Goal: Task Accomplishment & Management: Manage account settings

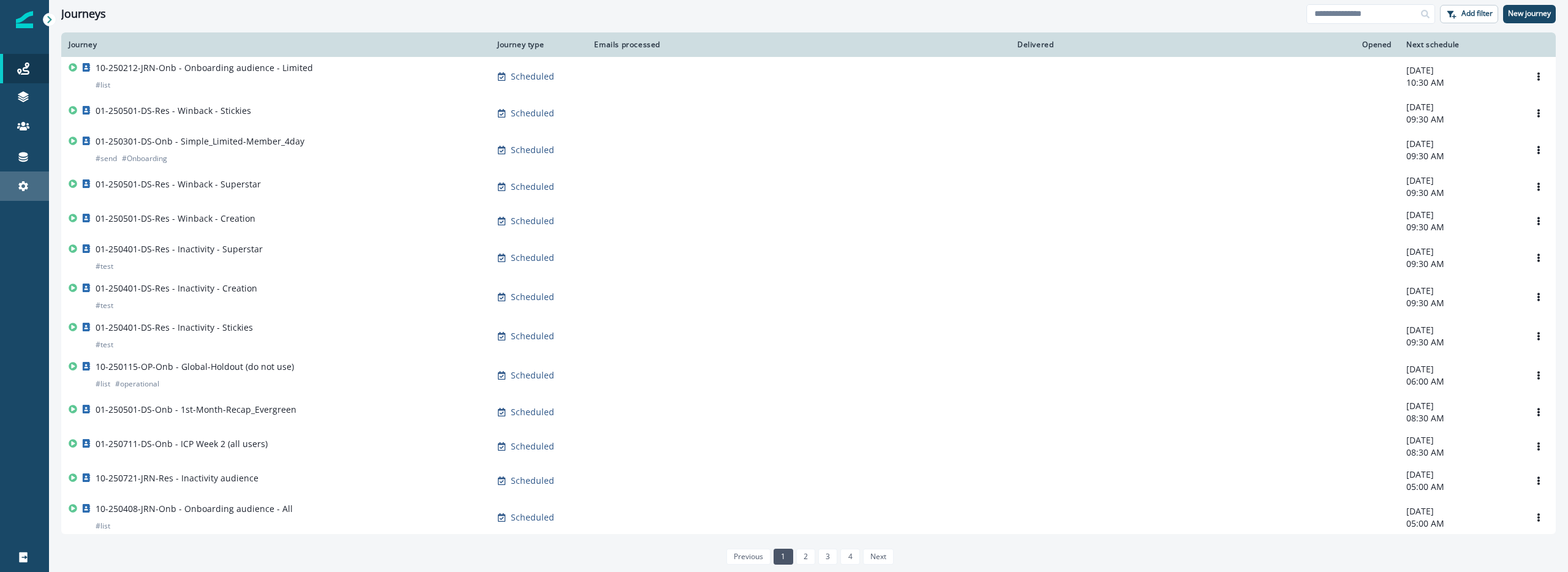
click at [29, 194] on link "Settings" at bounding box center [24, 186] width 49 height 30
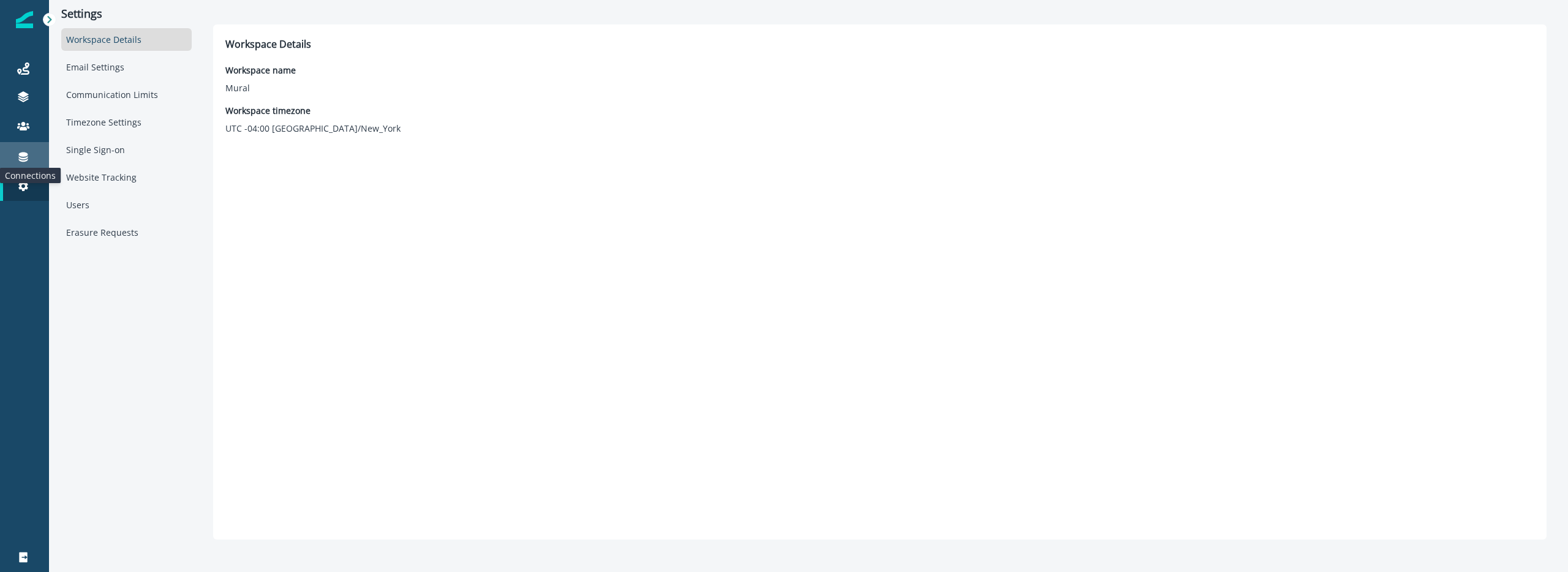
click at [25, 157] on icon at bounding box center [24, 157] width 9 height 10
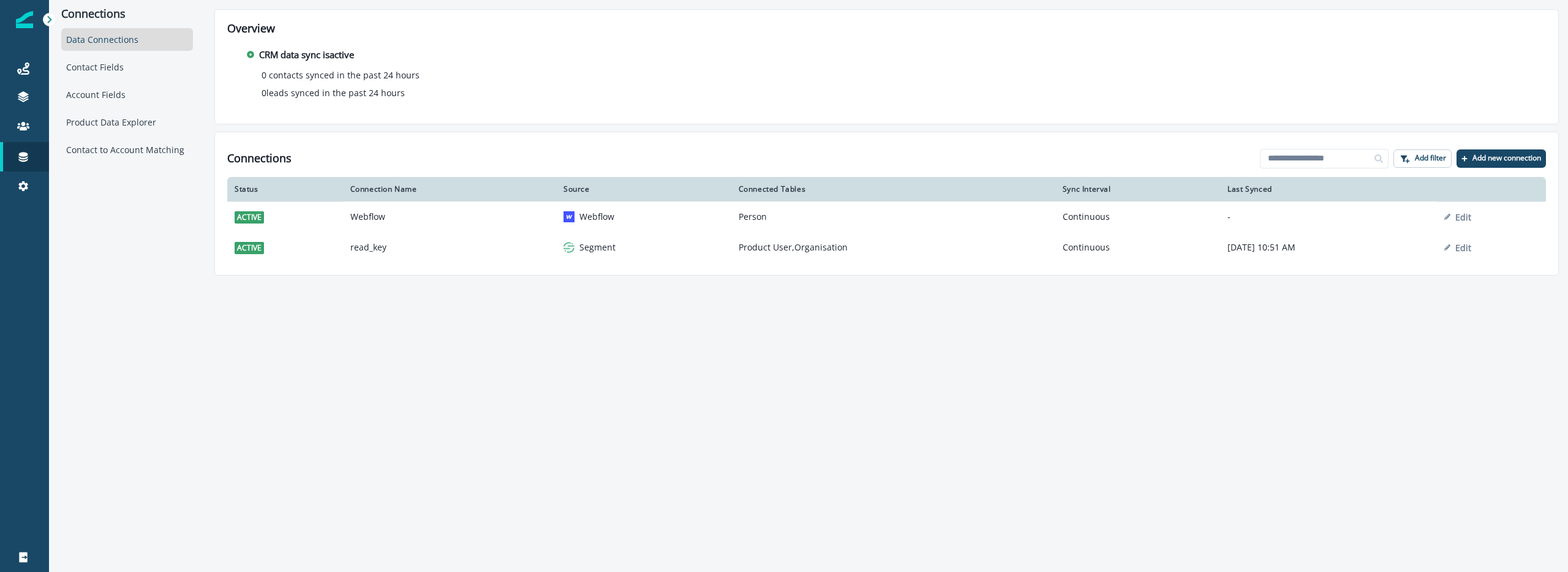
click at [563, 246] on img at bounding box center [569, 247] width 11 height 11
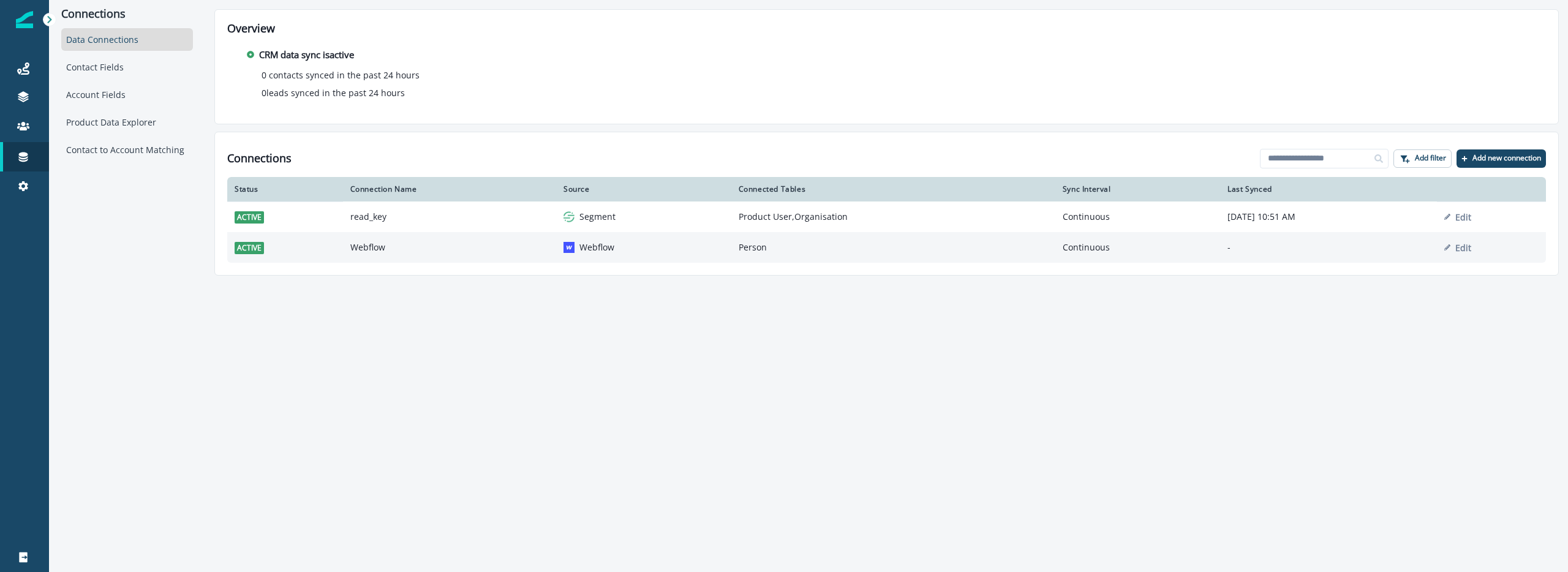
click at [456, 251] on td "Webflow" at bounding box center [449, 247] width 213 height 31
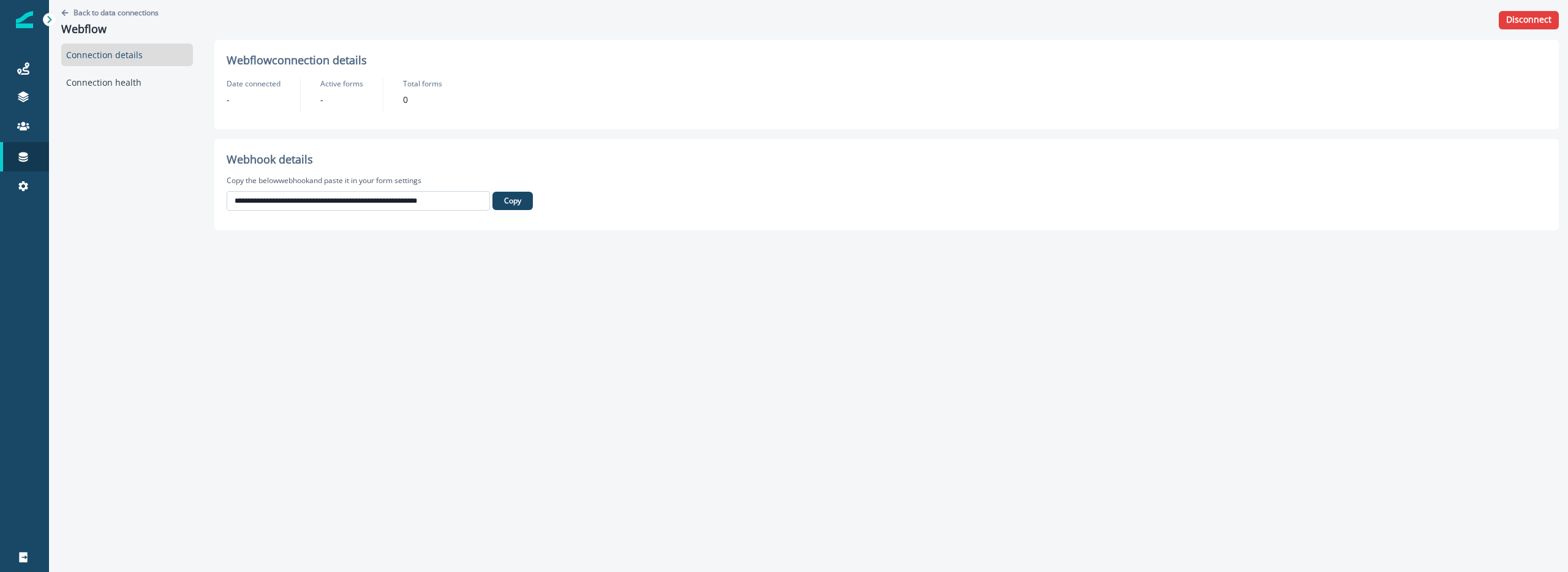
click at [470, 194] on input "**********" at bounding box center [358, 200] width 264 height 19
click at [470, 165] on p "Webhook details" at bounding box center [380, 159] width 307 height 17
click at [98, 79] on div "Connection health" at bounding box center [127, 83] width 132 height 23
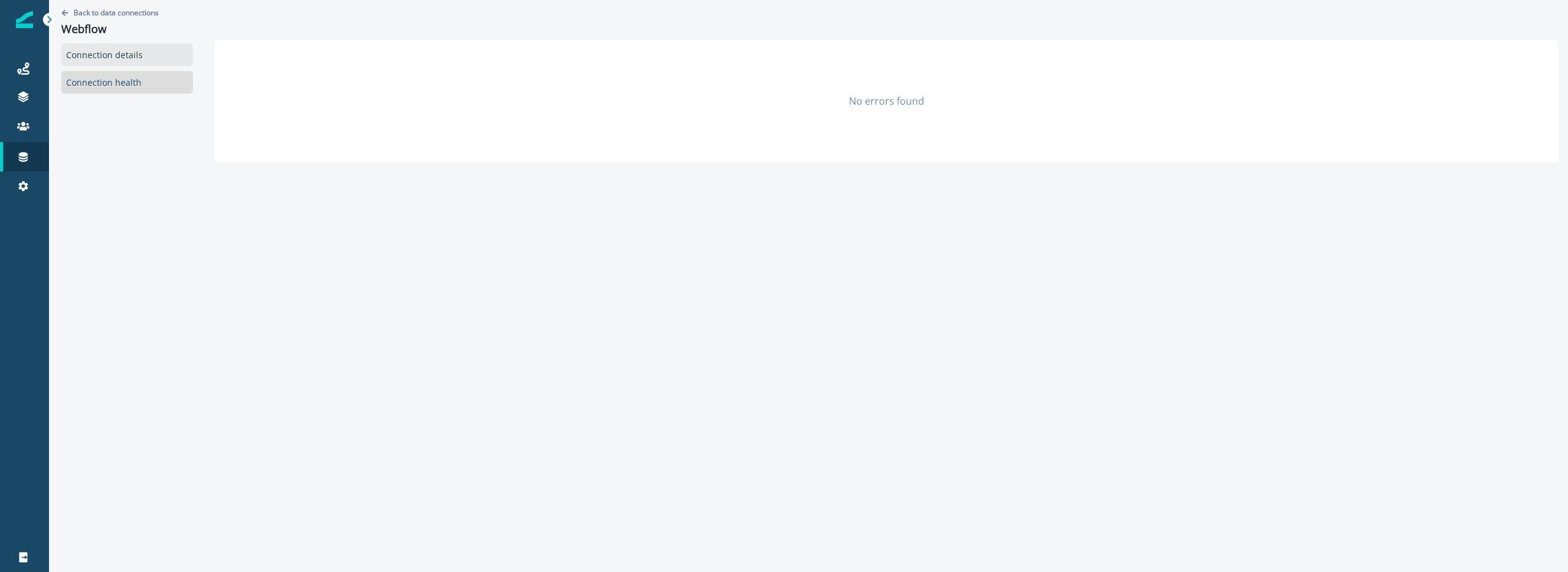
click at [116, 53] on div "Connection details" at bounding box center [127, 55] width 132 height 23
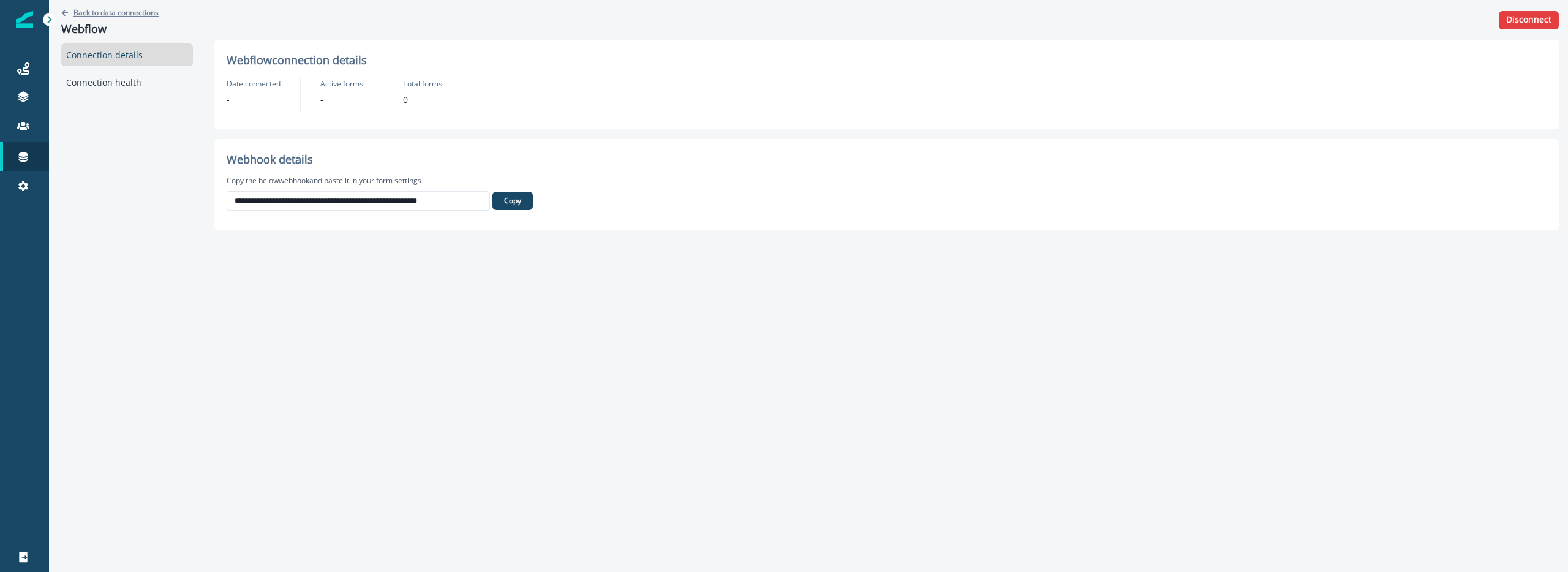
click at [120, 14] on p "Back to data connections" at bounding box center [116, 12] width 85 height 10
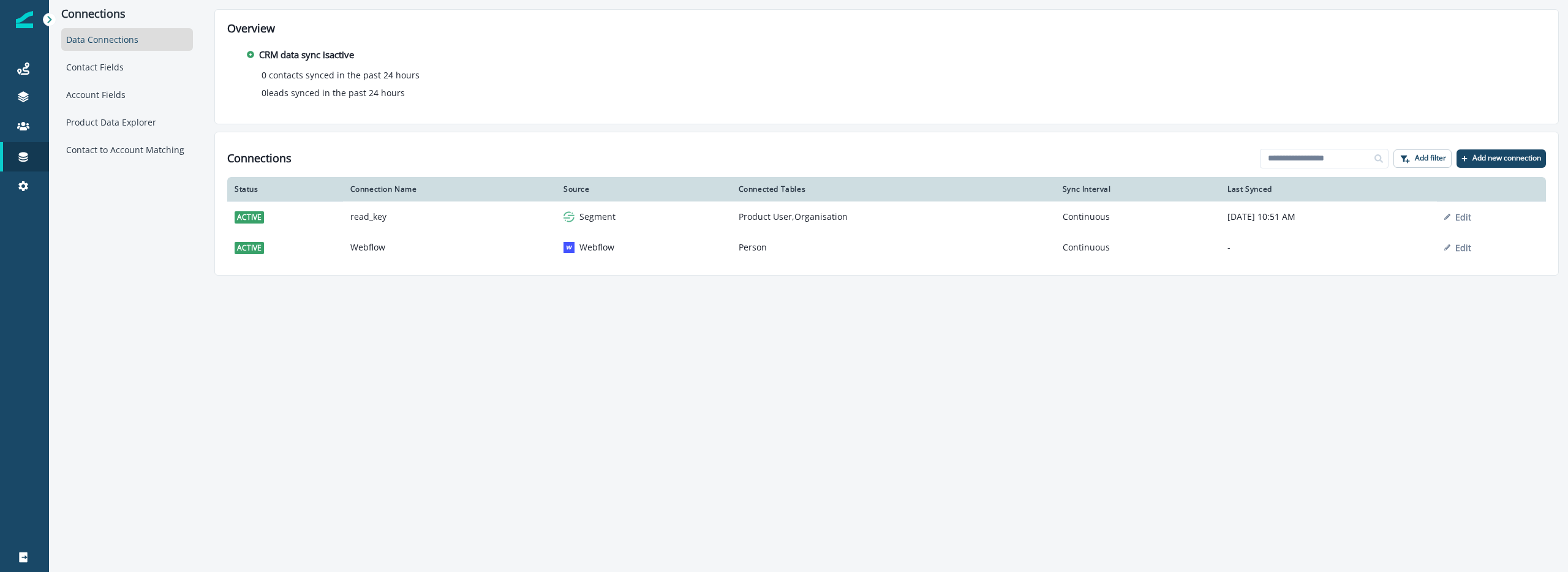
click at [145, 243] on div "Connections Data Connections Contact Fields Account Fields Product Data Explore…" at bounding box center [127, 138] width 156 height 276
click at [105, 70] on div "Contact Fields" at bounding box center [127, 67] width 132 height 23
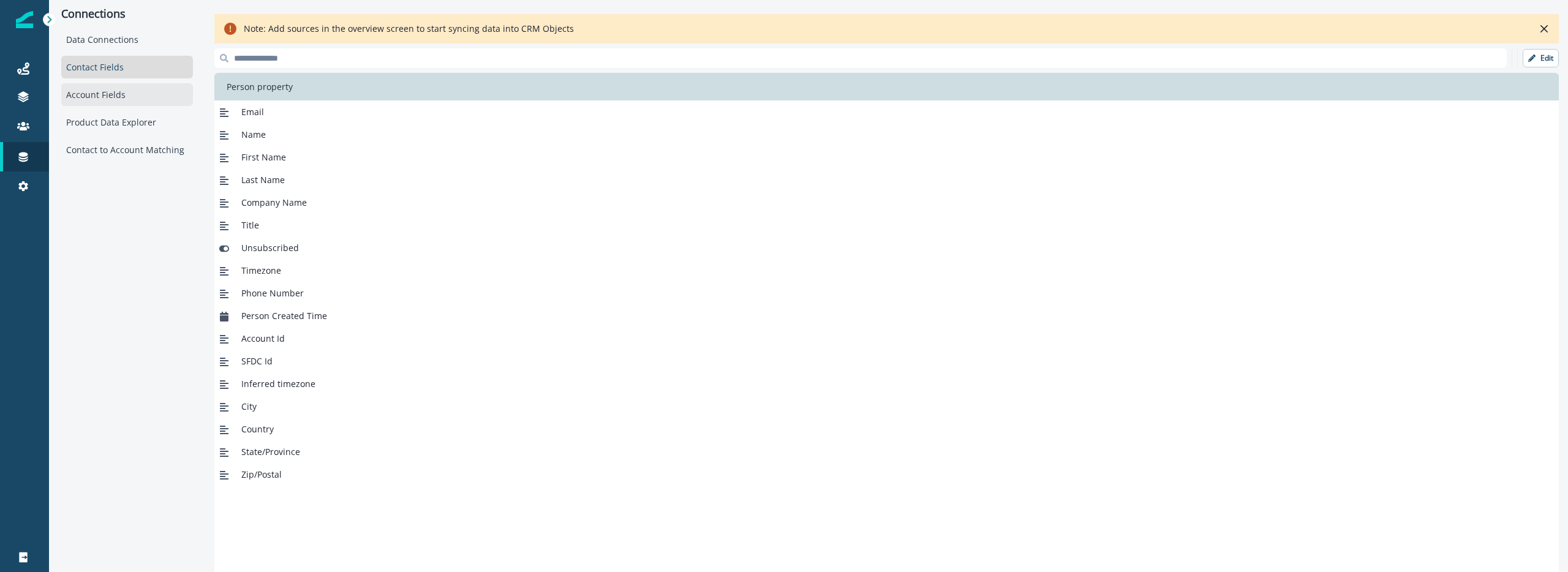
click at [109, 95] on div "Account Fields" at bounding box center [127, 95] width 132 height 23
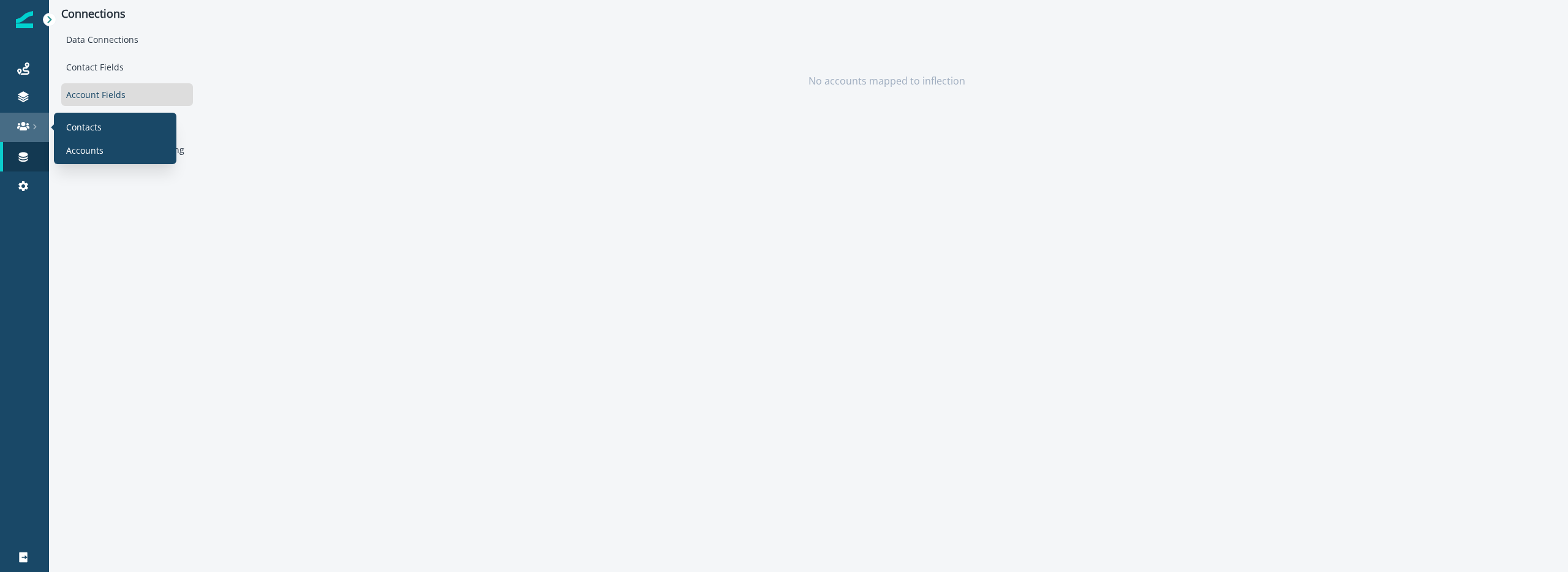
click at [32, 121] on div at bounding box center [24, 126] width 39 height 12
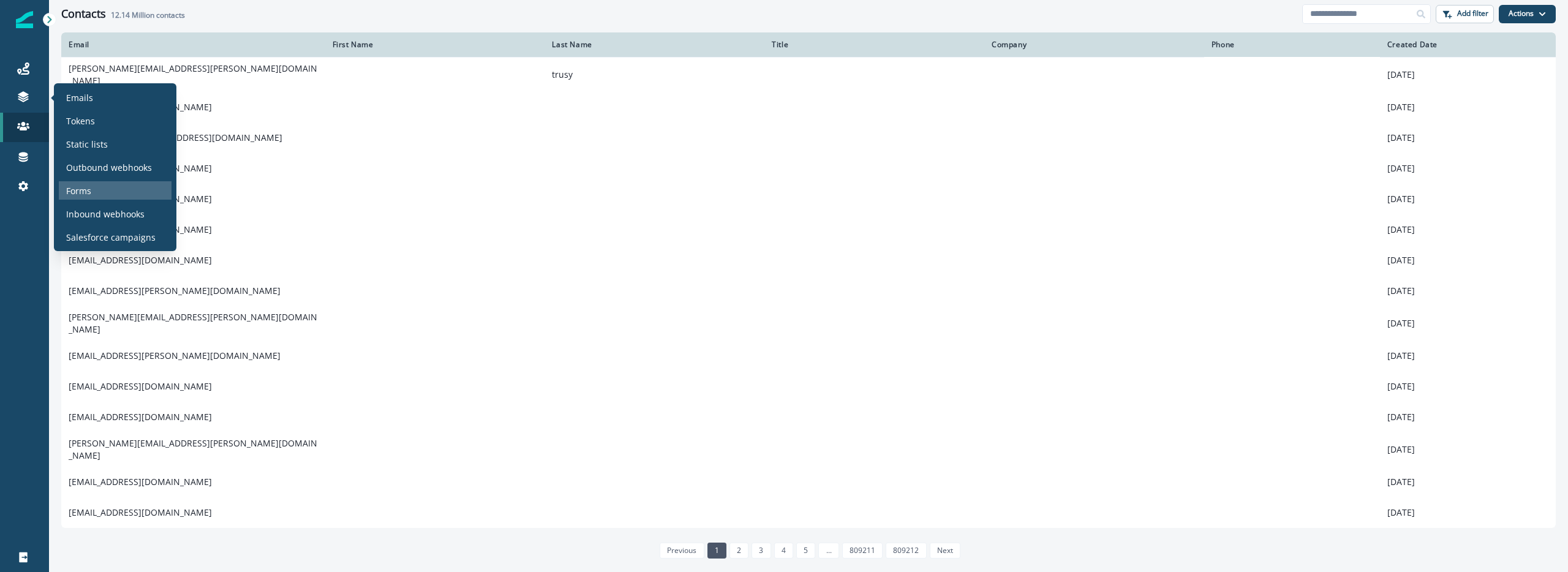
click at [102, 192] on div "Forms" at bounding box center [115, 190] width 113 height 18
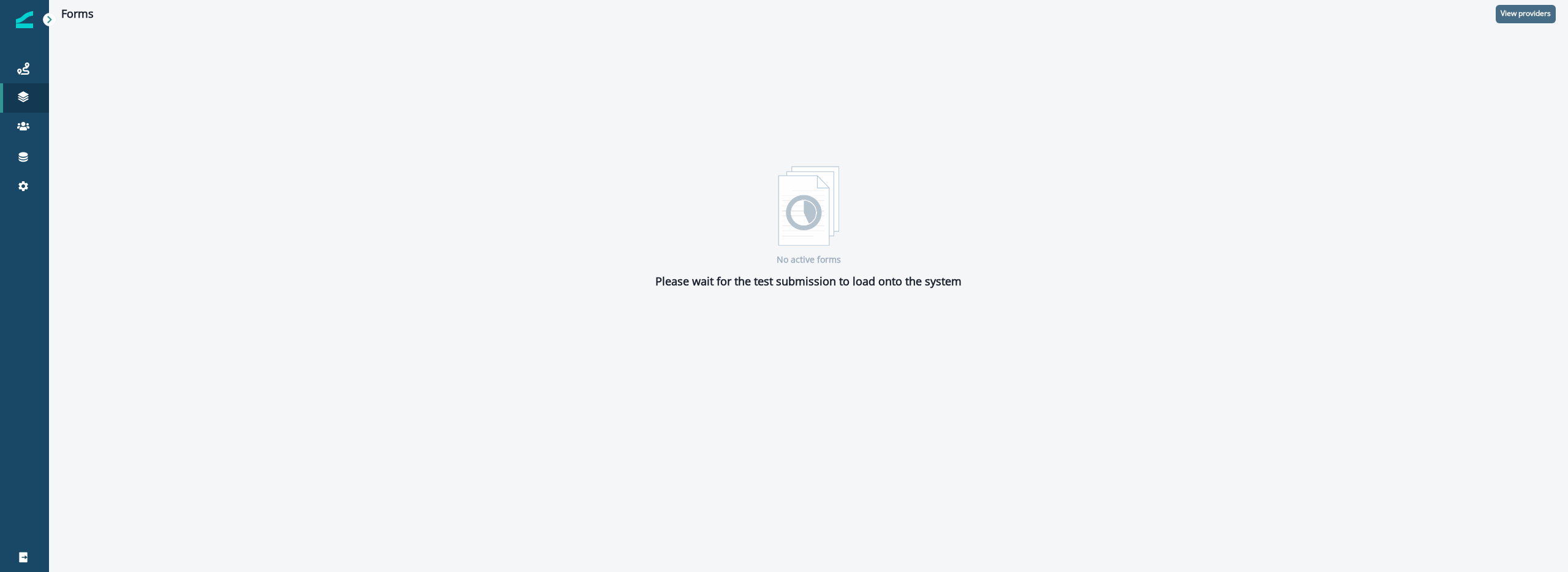
click at [1540, 9] on p "View providers" at bounding box center [1526, 13] width 50 height 9
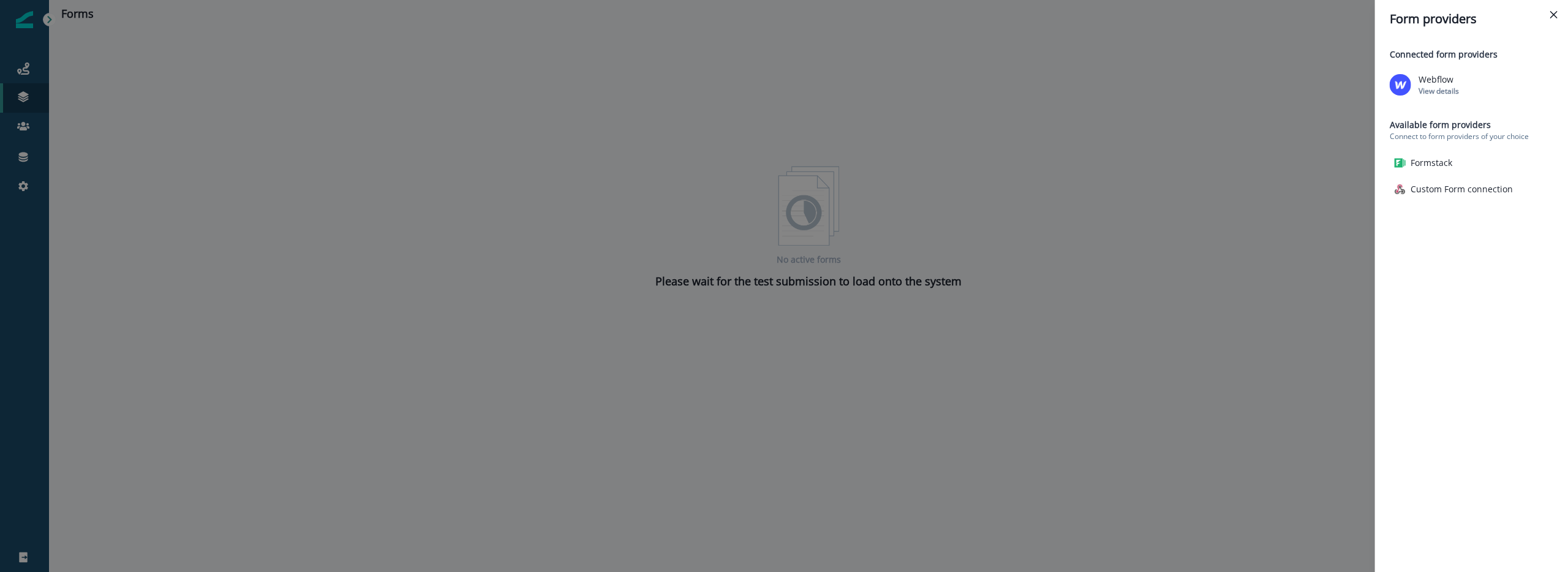
click at [1540, 8] on header "Form providers" at bounding box center [1473, 19] width 196 height 38
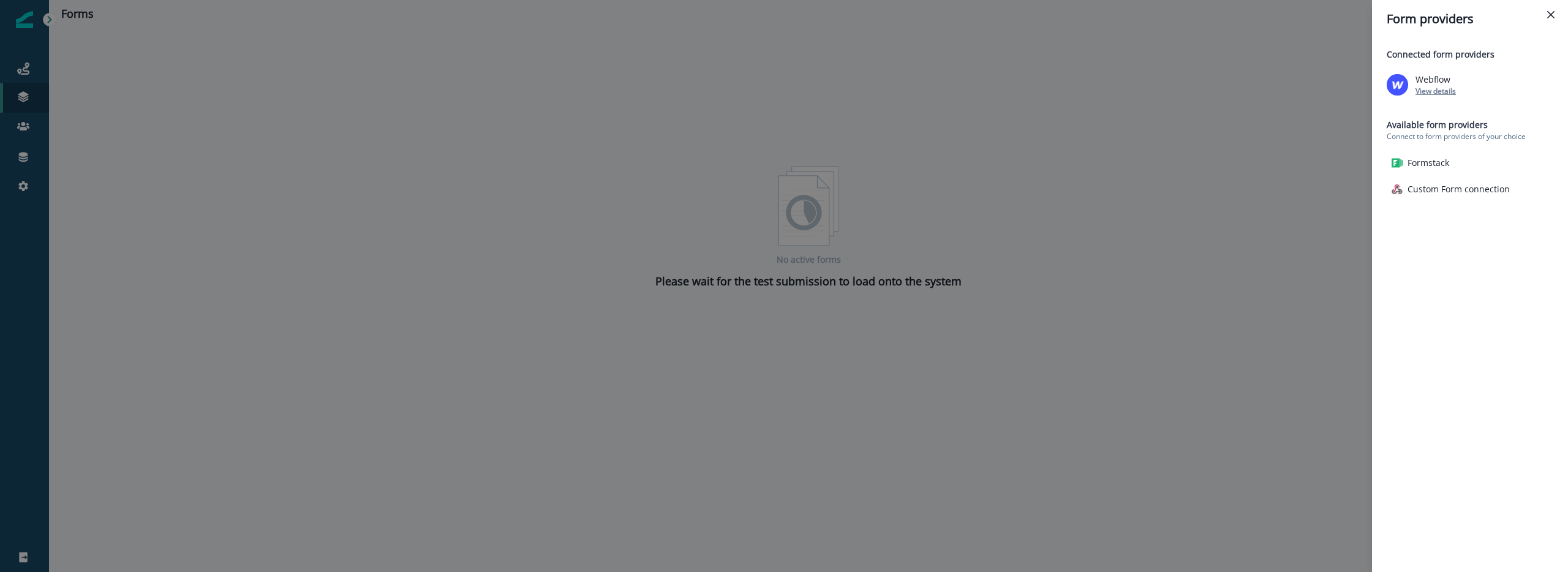
click at [1439, 86] on p "View details" at bounding box center [1436, 91] width 40 height 10
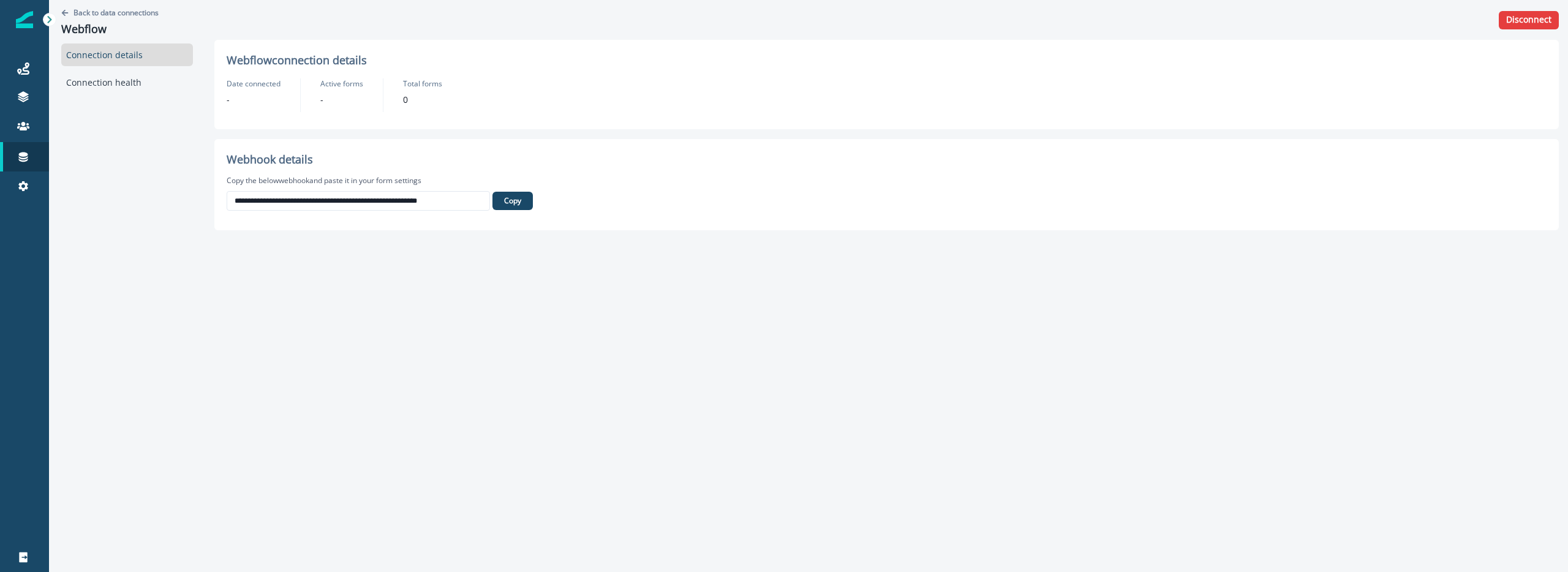
click at [485, 358] on div "**********" at bounding box center [886, 286] width 1363 height 572
click at [436, 414] on div "**********" at bounding box center [886, 286] width 1363 height 572
click at [85, 91] on div "Connection health" at bounding box center [127, 83] width 132 height 23
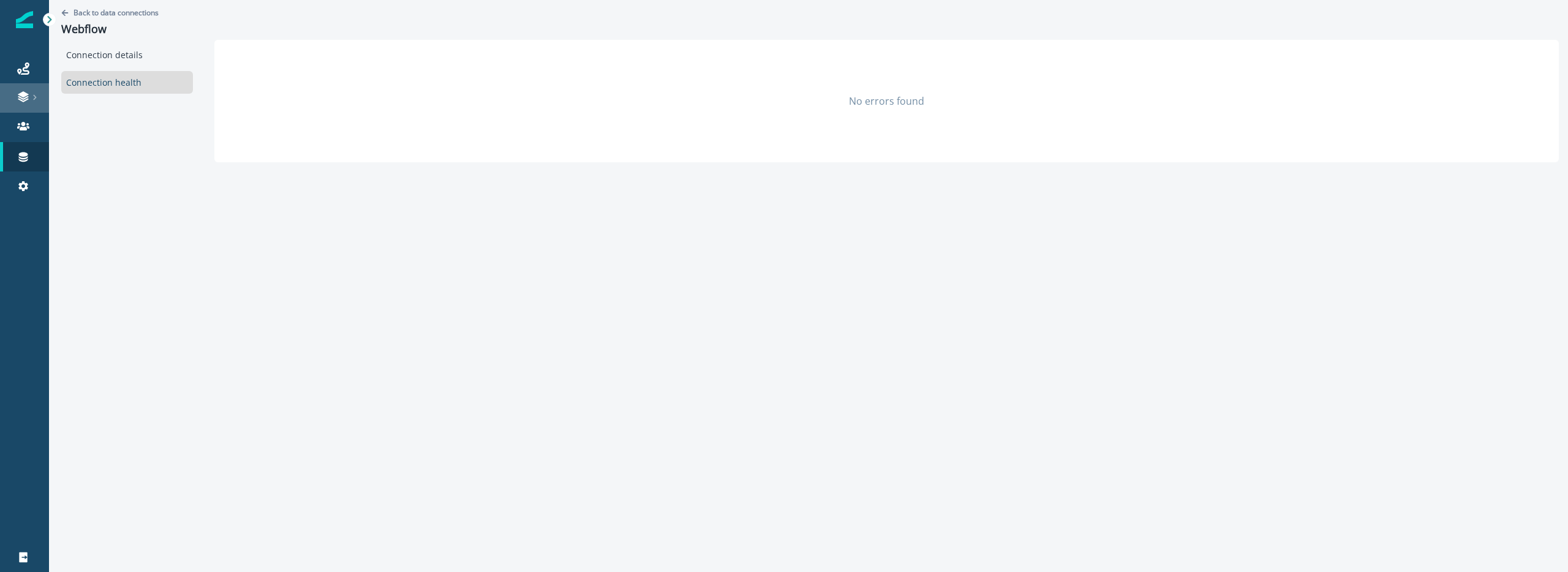
click at [24, 110] on link at bounding box center [24, 98] width 49 height 30
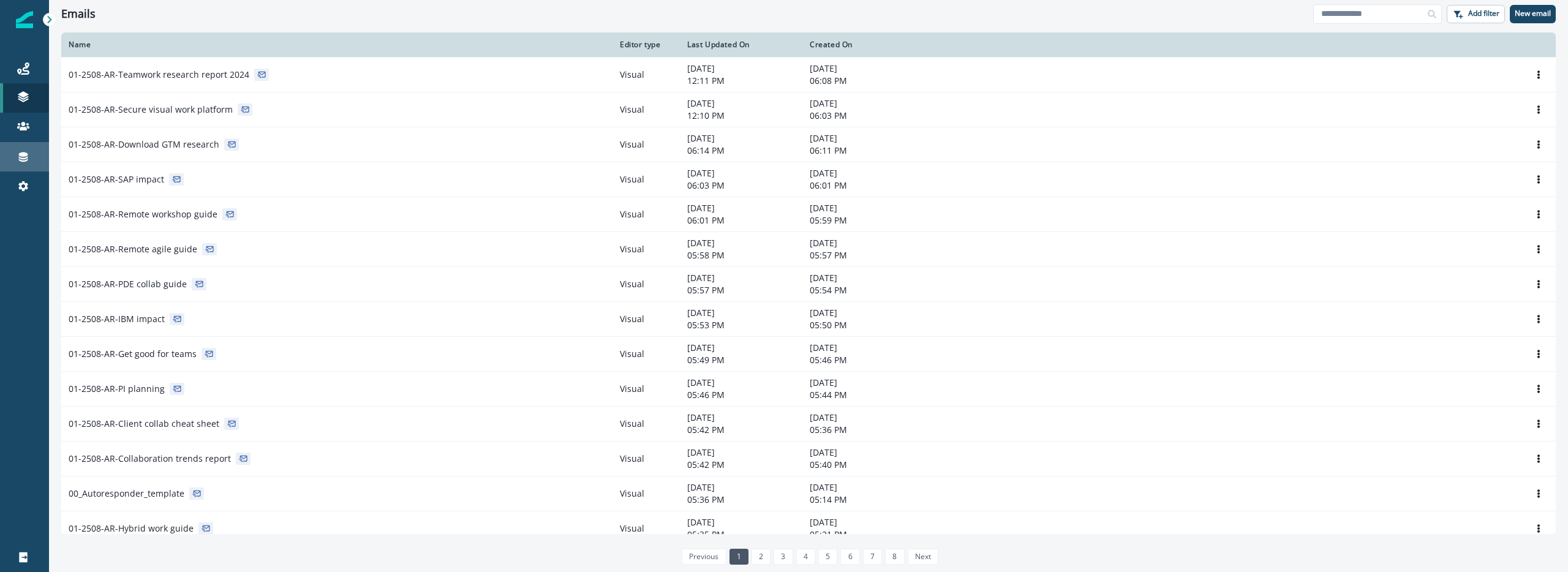
click at [24, 148] on link "Connections" at bounding box center [24, 157] width 49 height 30
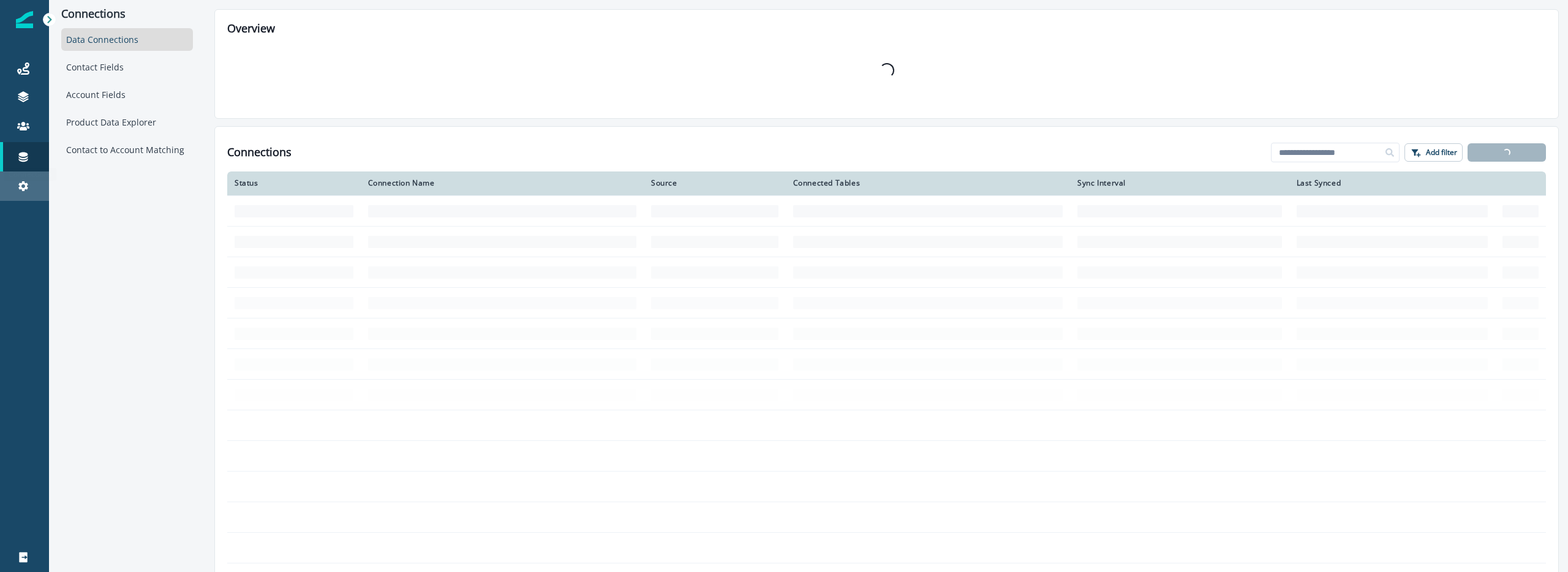
click at [32, 185] on div "Settings" at bounding box center [24, 186] width 39 height 15
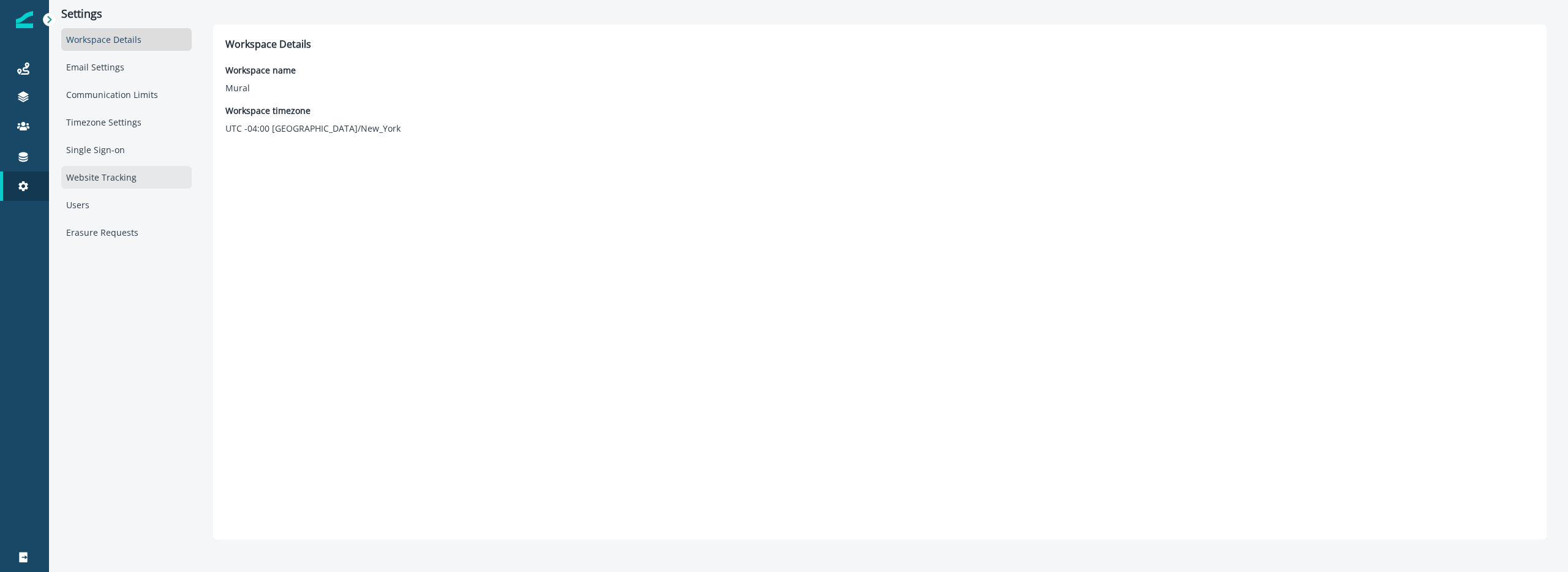
click at [94, 173] on div "Website Tracking" at bounding box center [126, 177] width 130 height 23
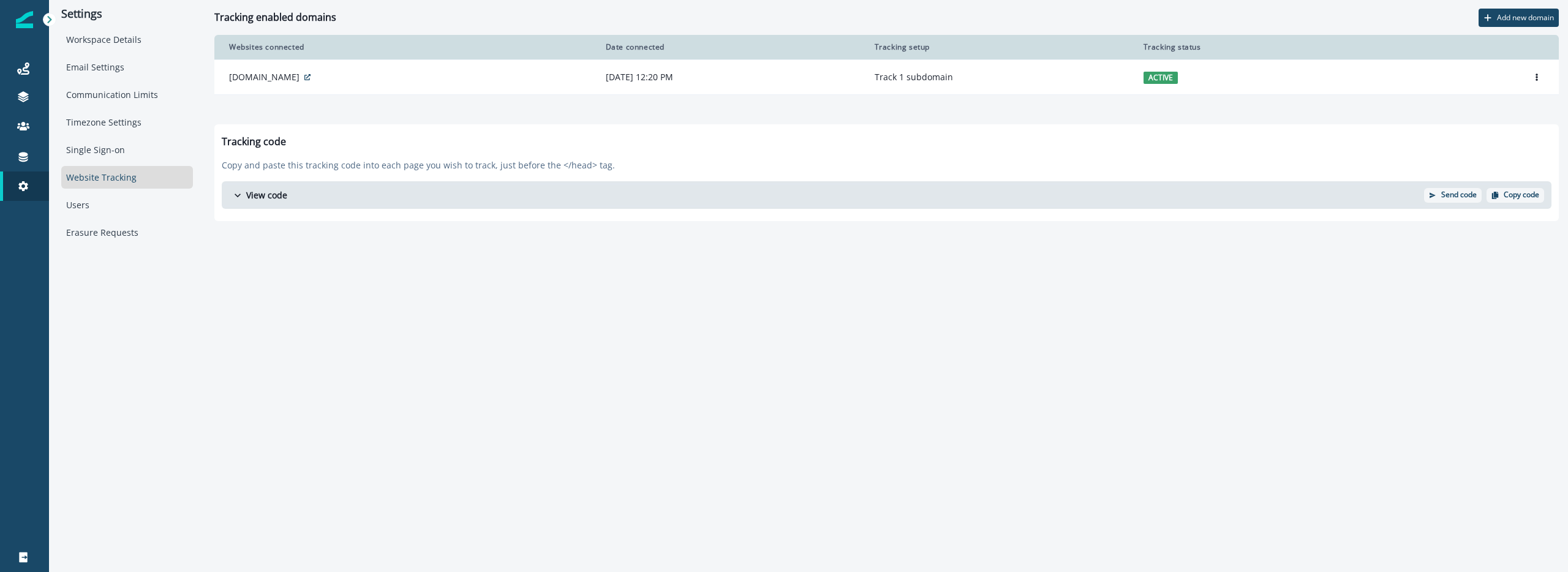
click at [258, 333] on div "**********" at bounding box center [808, 286] width 1519 height 572
click at [338, 188] on button "View code" at bounding box center [823, 195] width 1202 height 22
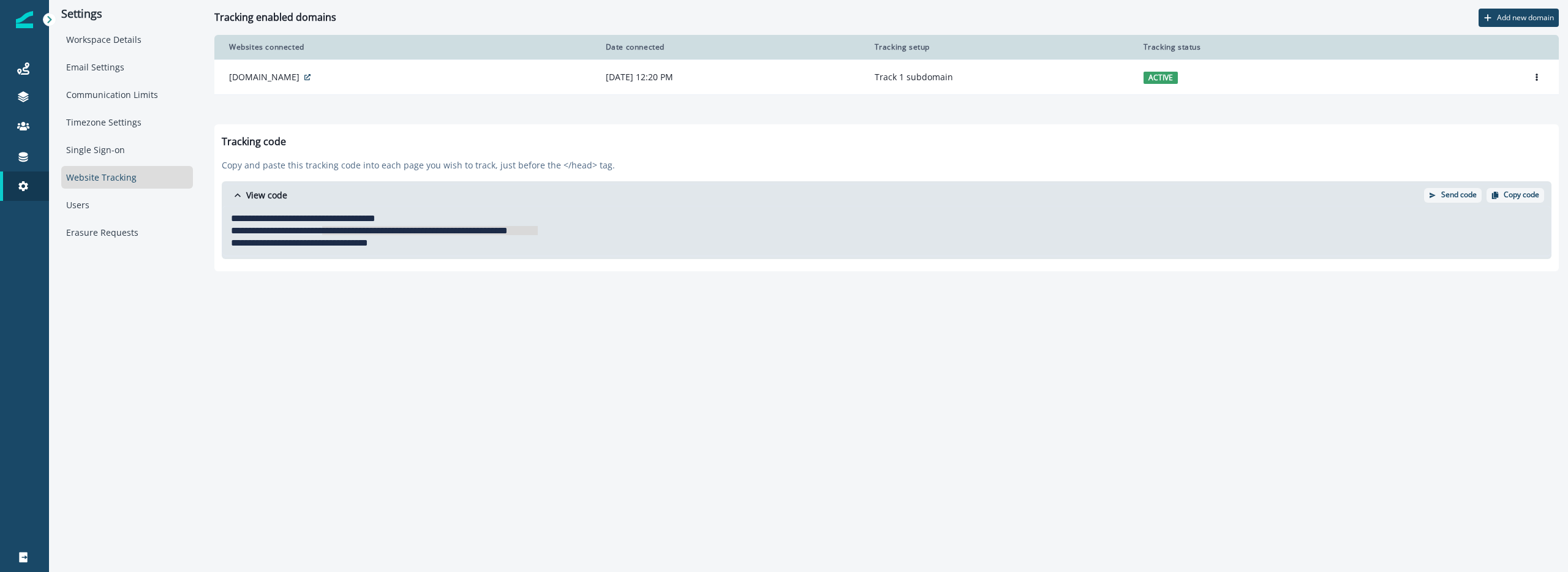
drag, startPoint x: 322, startPoint y: 231, endPoint x: 538, endPoint y: 233, distance: 216.0
click at [538, 233] on div "**********" at bounding box center [886, 231] width 1315 height 12
copy div "**********"
click at [393, 208] on div "**********" at bounding box center [886, 231] width 1327 height 49
click at [444, 82] on div "mural.co" at bounding box center [403, 77] width 348 height 12
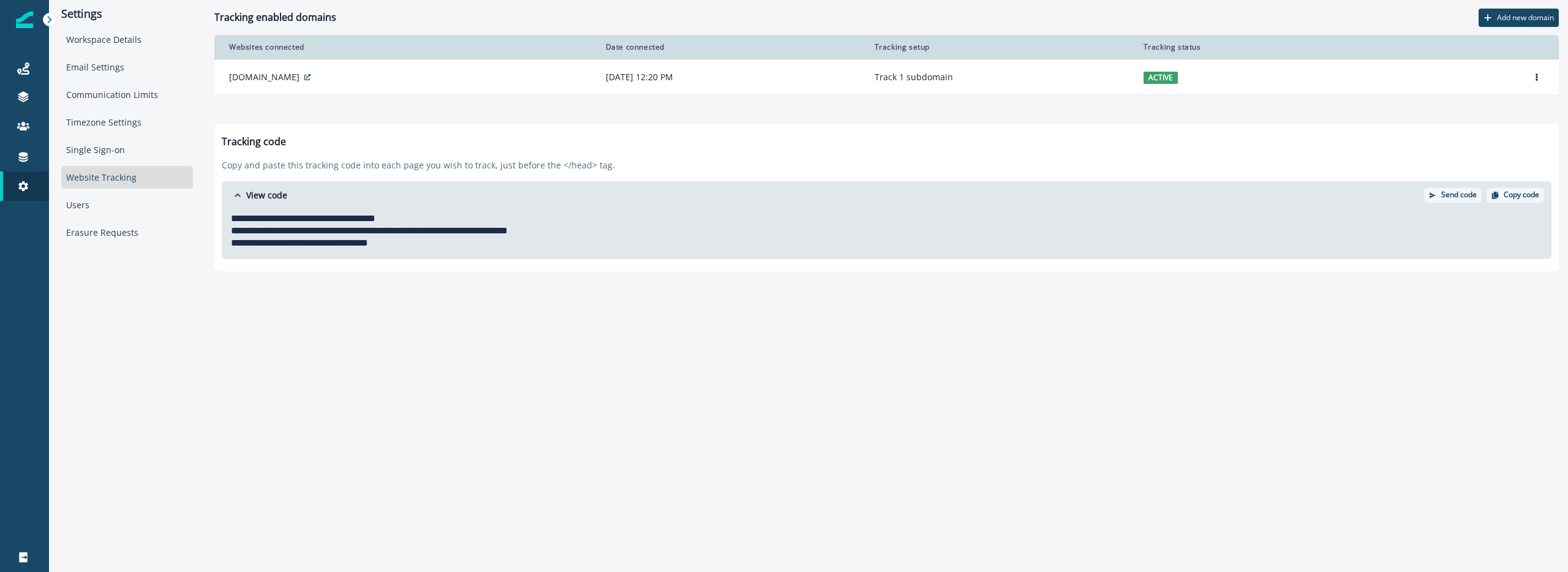
click at [737, 329] on div "**********" at bounding box center [808, 286] width 1519 height 572
click at [157, 50] on div "Workspace Details" at bounding box center [127, 40] width 132 height 23
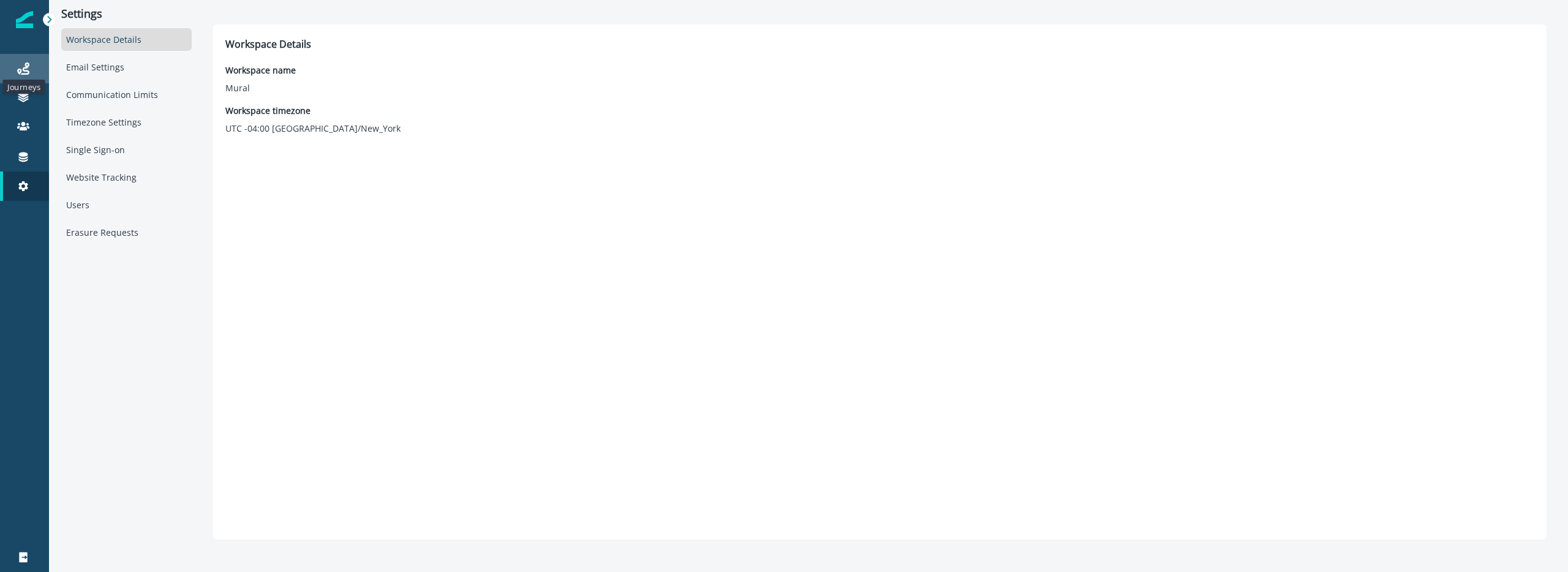
click at [24, 71] on icon at bounding box center [24, 69] width 12 height 12
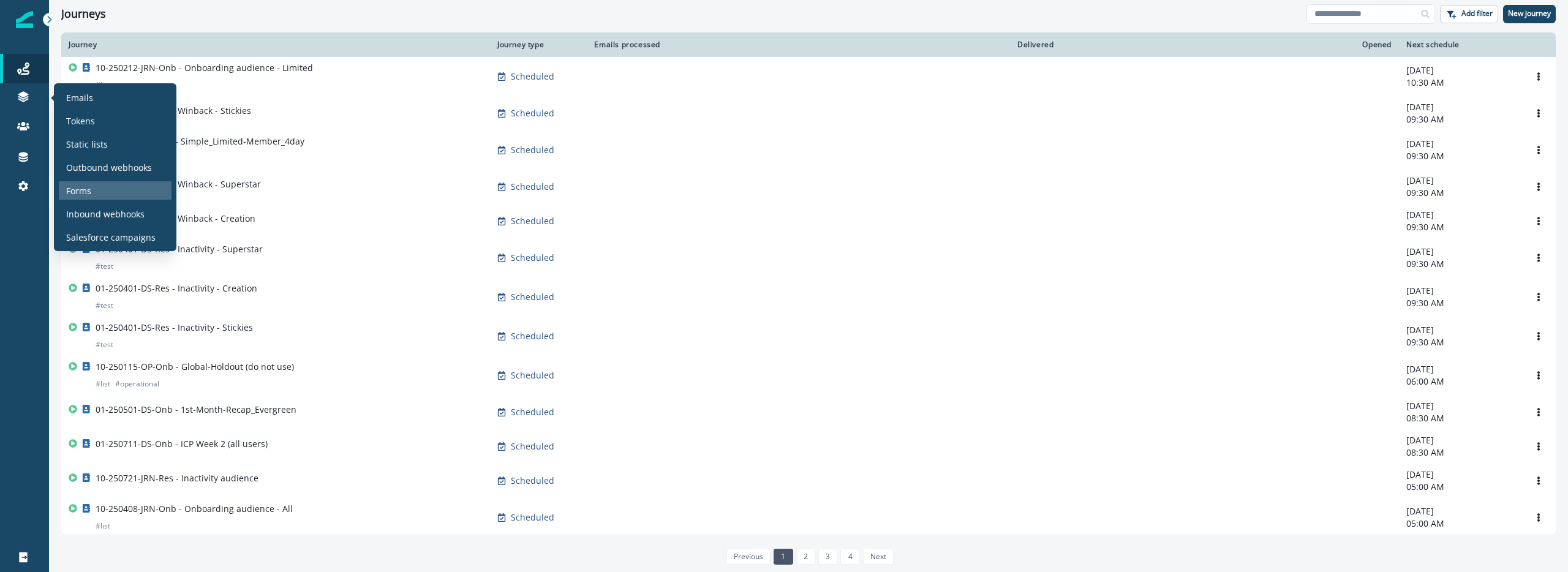
click at [93, 185] on div "Forms" at bounding box center [115, 190] width 113 height 18
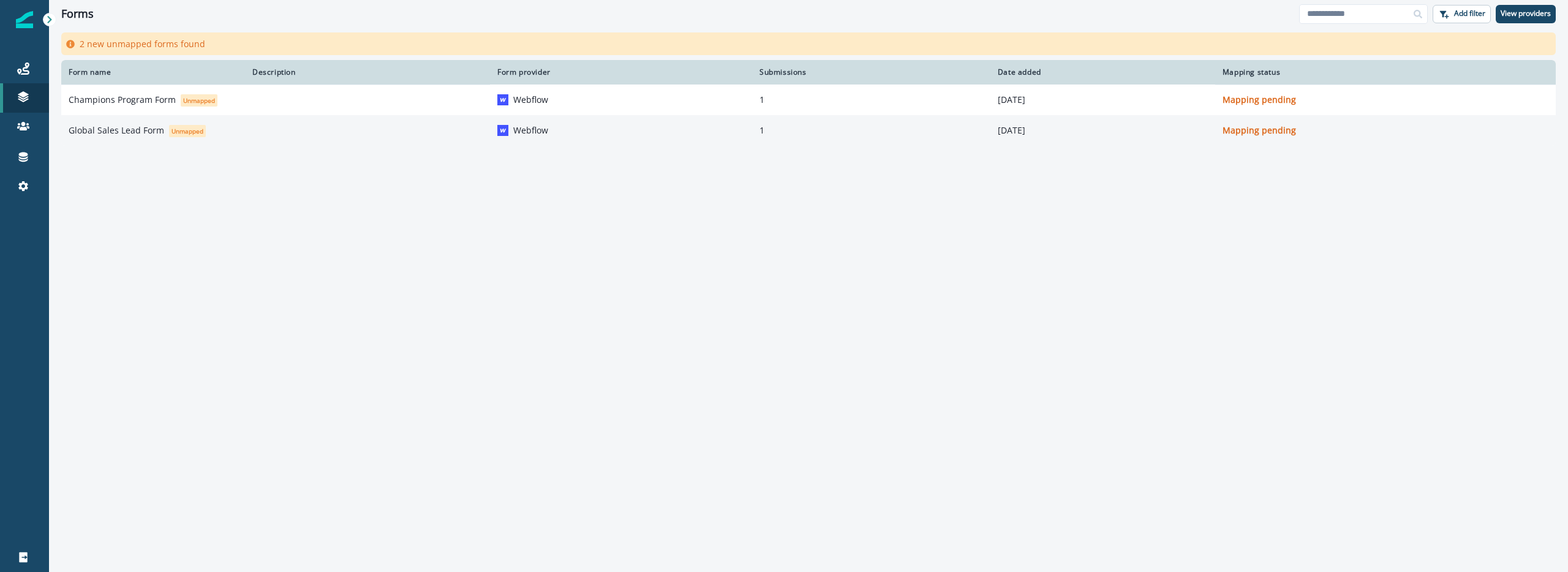
click at [259, 124] on td at bounding box center [367, 130] width 245 height 31
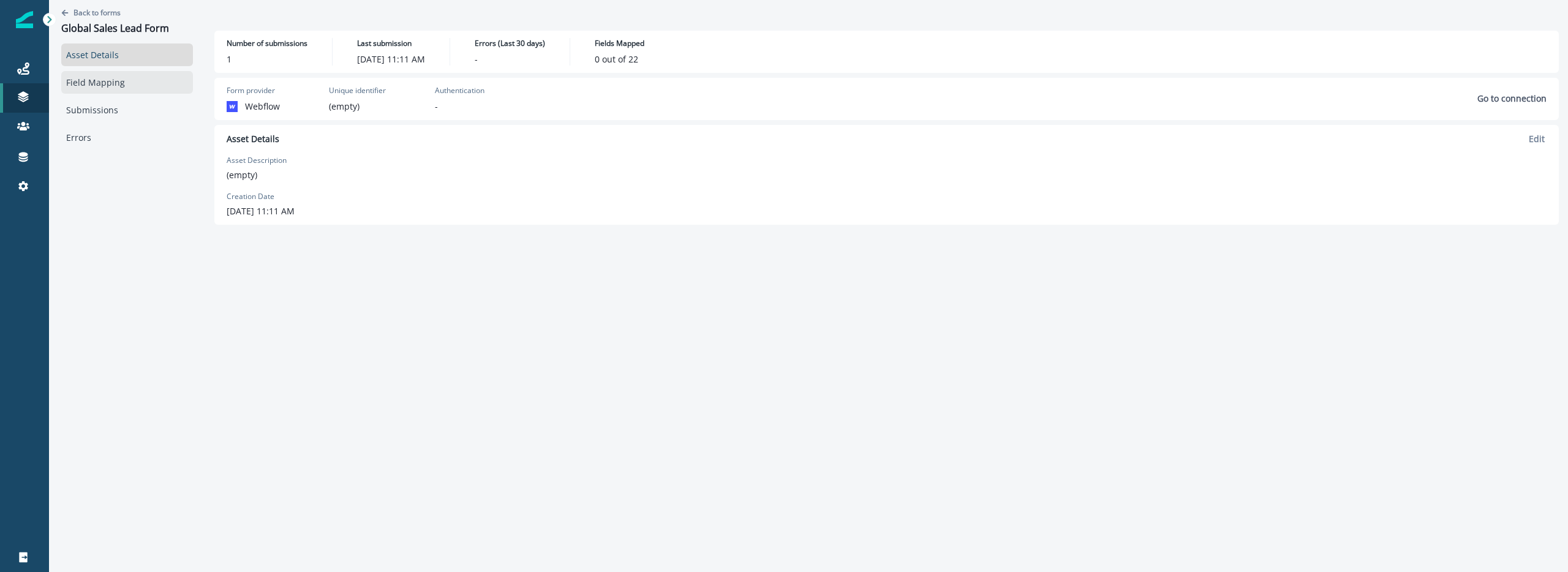
click at [140, 83] on link "Field Mapping" at bounding box center [127, 83] width 132 height 23
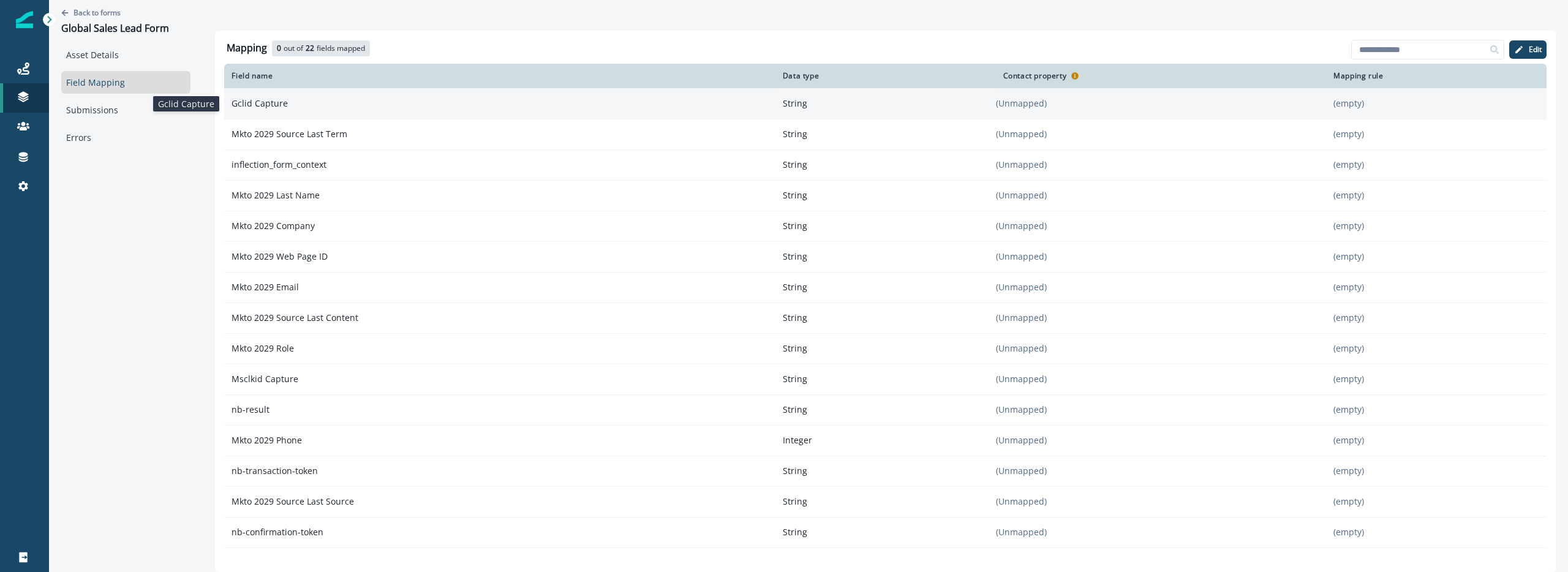
click at [315, 102] on p "Gclid Capture" at bounding box center [499, 104] width 551 height 22
click at [1005, 102] on p "(Unmapped)" at bounding box center [1161, 104] width 331 height 12
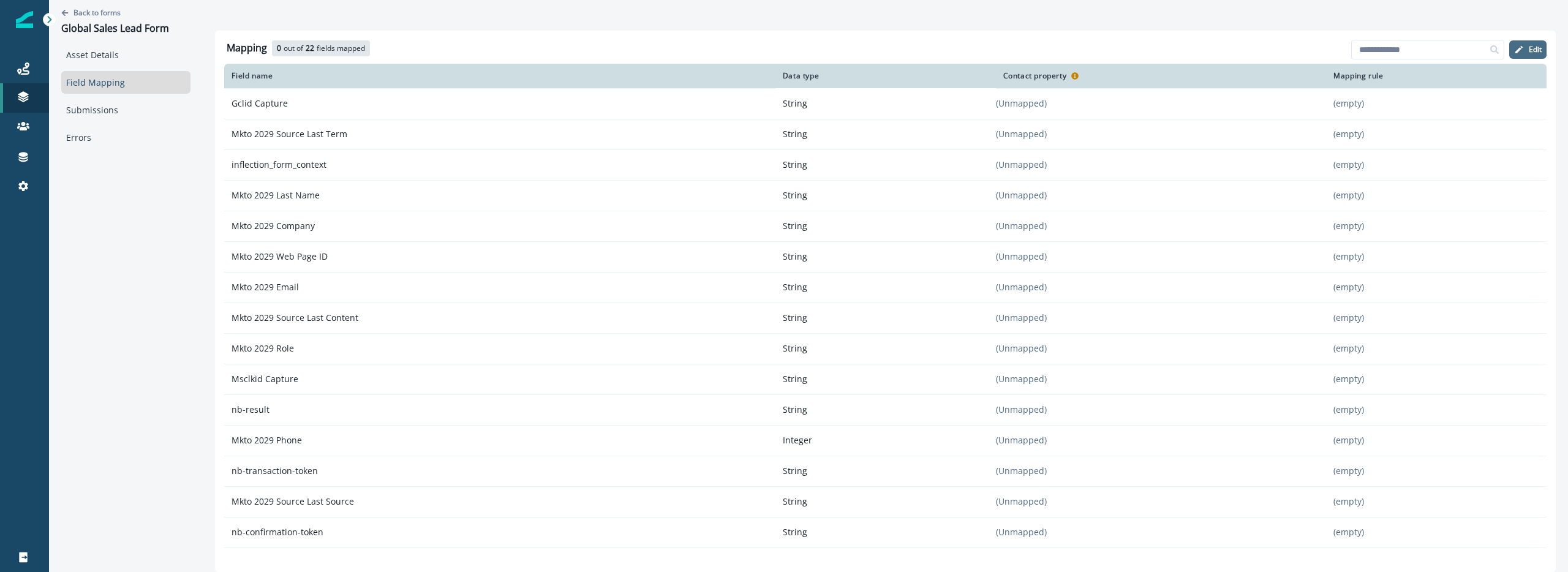
click at [1534, 45] on p "Edit" at bounding box center [1535, 49] width 13 height 9
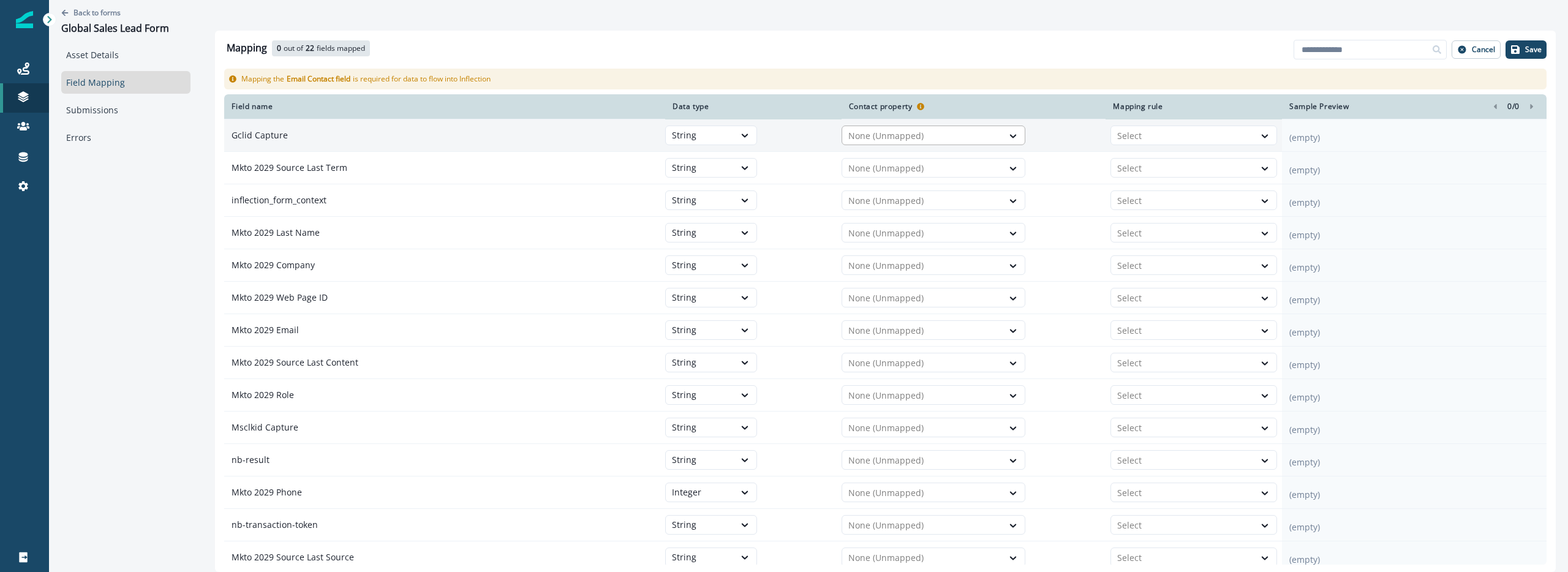
click at [959, 130] on div at bounding box center [923, 136] width 148 height 15
type input "*"
click at [969, 34] on div "Mapping 0 out of 22 fields mapped 22 available fields Add fields Cancel Save Ma…" at bounding box center [886, 301] width 1341 height 541
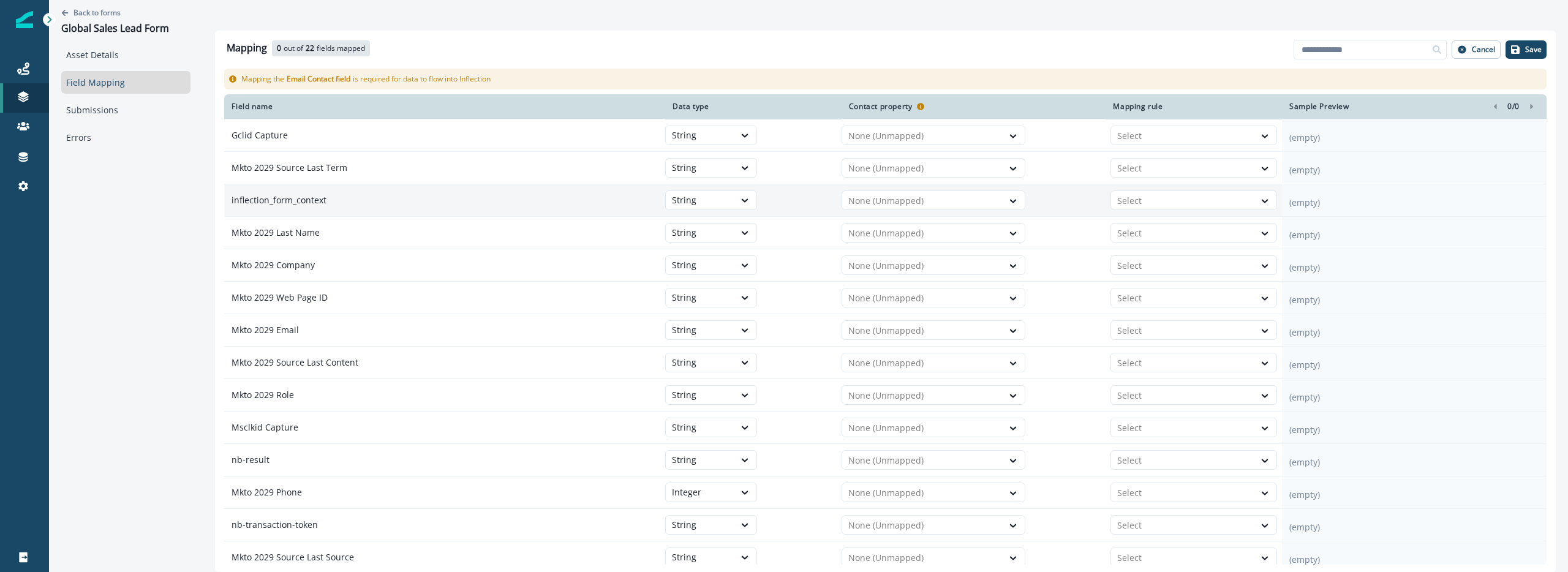
click at [966, 214] on td "None (Unmapped)" at bounding box center [974, 200] width 265 height 32
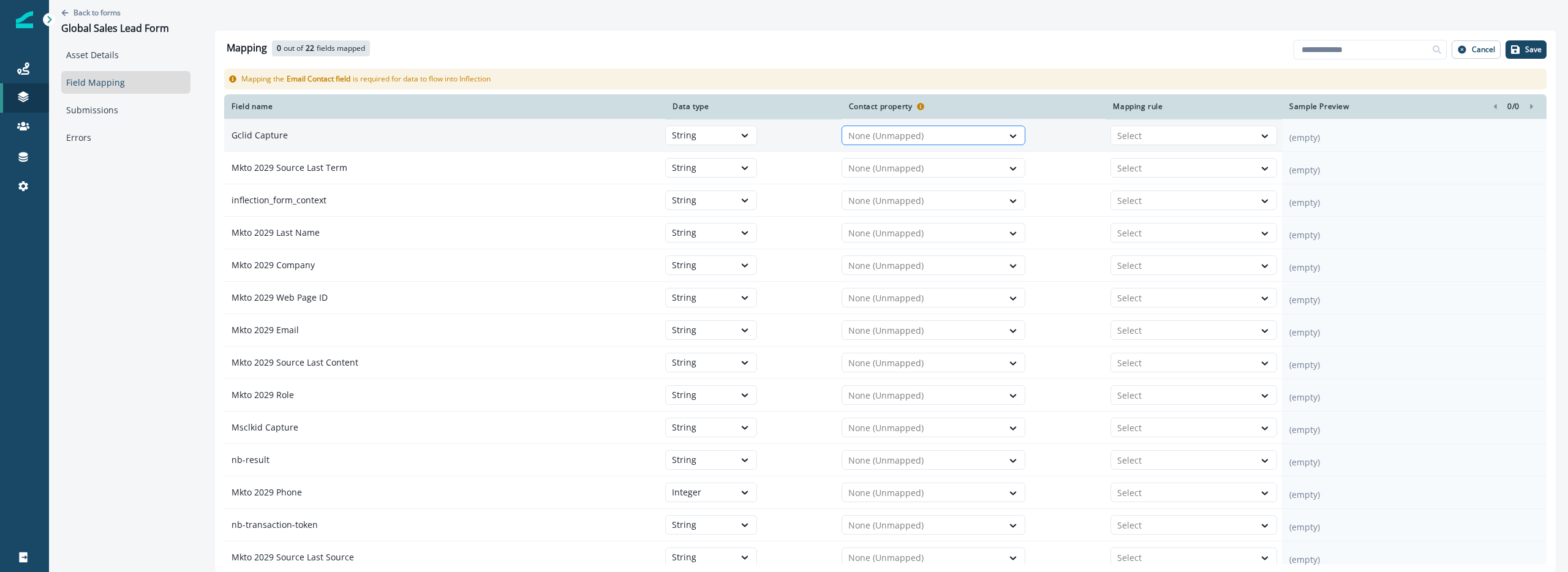
click at [912, 127] on div "None (Unmapped)" at bounding box center [923, 136] width 161 height 19
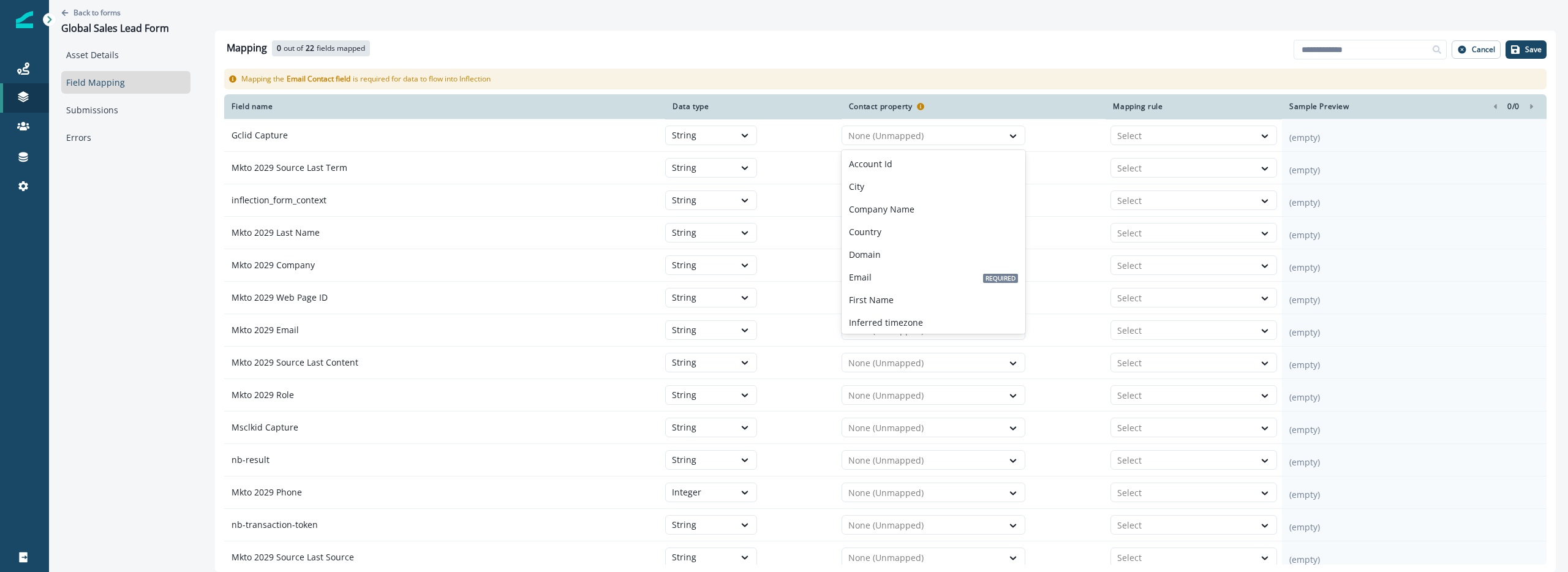
click at [811, 45] on div "Mapping 0 out of 22 fields mapped 22 available fields Add fields Cancel Save" at bounding box center [885, 50] width 1323 height 26
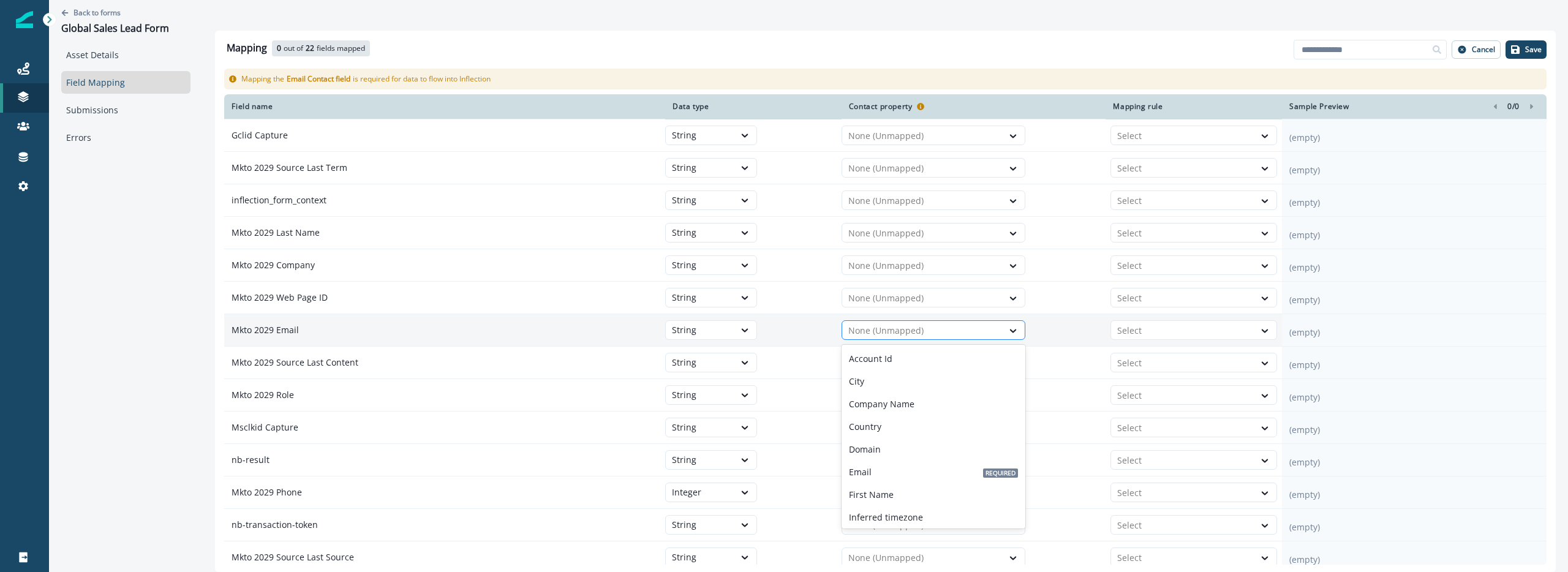
click at [904, 328] on div at bounding box center [923, 331] width 148 height 15
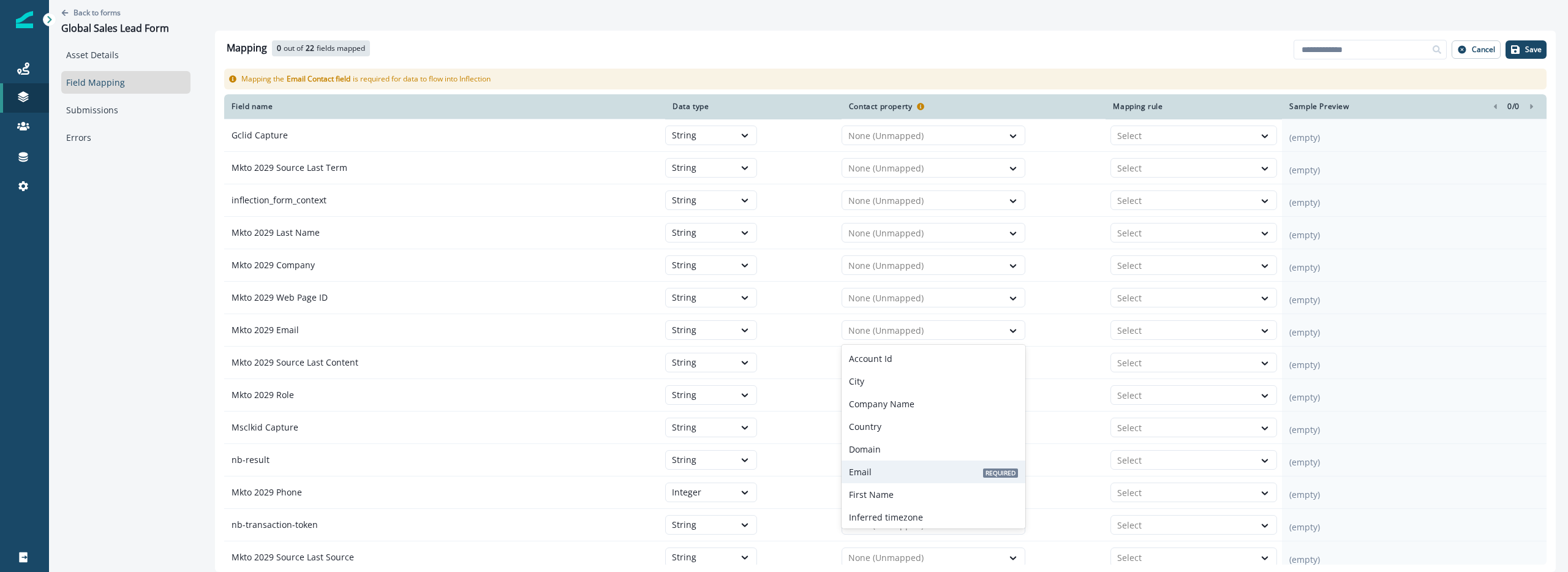
click at [883, 471] on div "Email Required" at bounding box center [933, 472] width 184 height 23
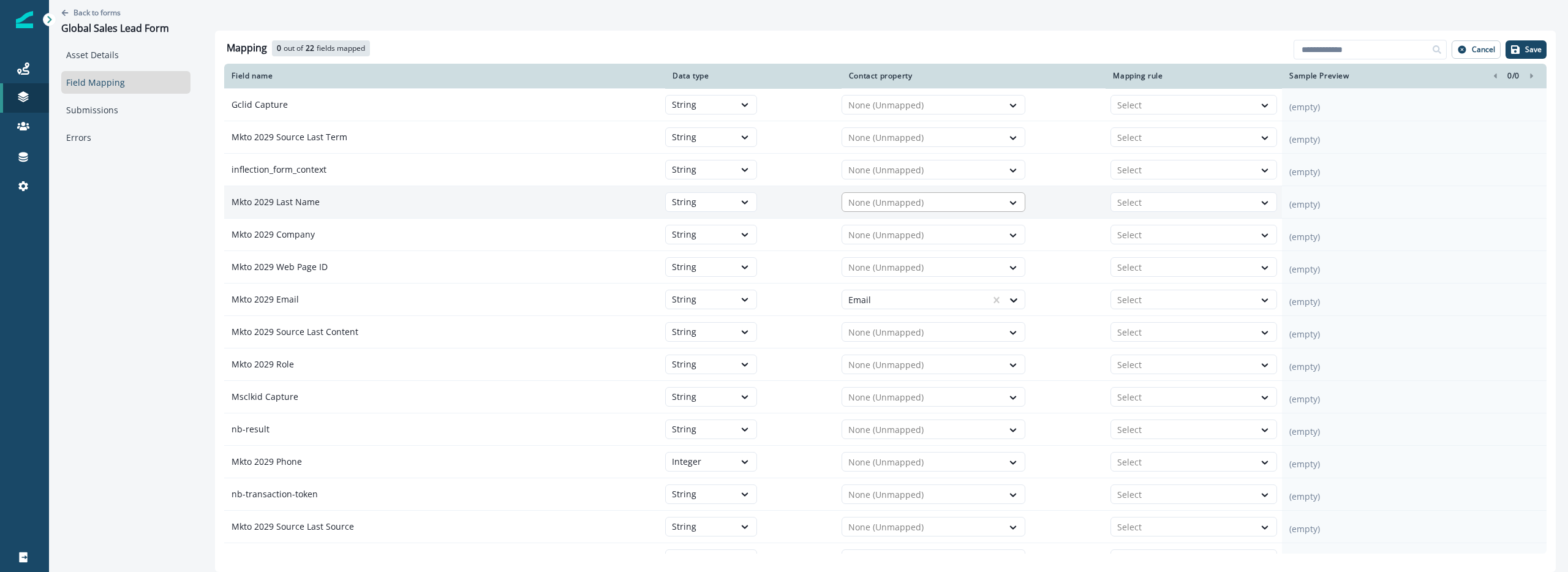
click at [916, 196] on div at bounding box center [923, 203] width 148 height 15
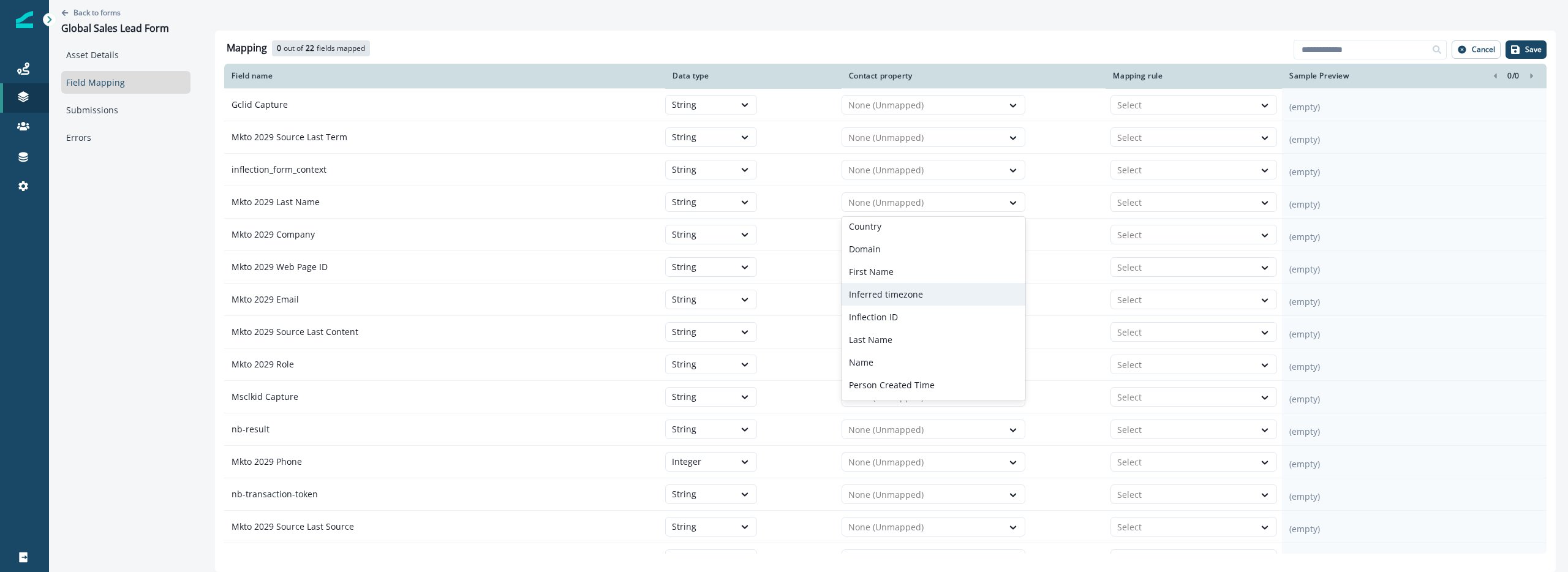
scroll to position [79, 0]
click at [882, 335] on p "Last Name" at bounding box center [871, 333] width 44 height 13
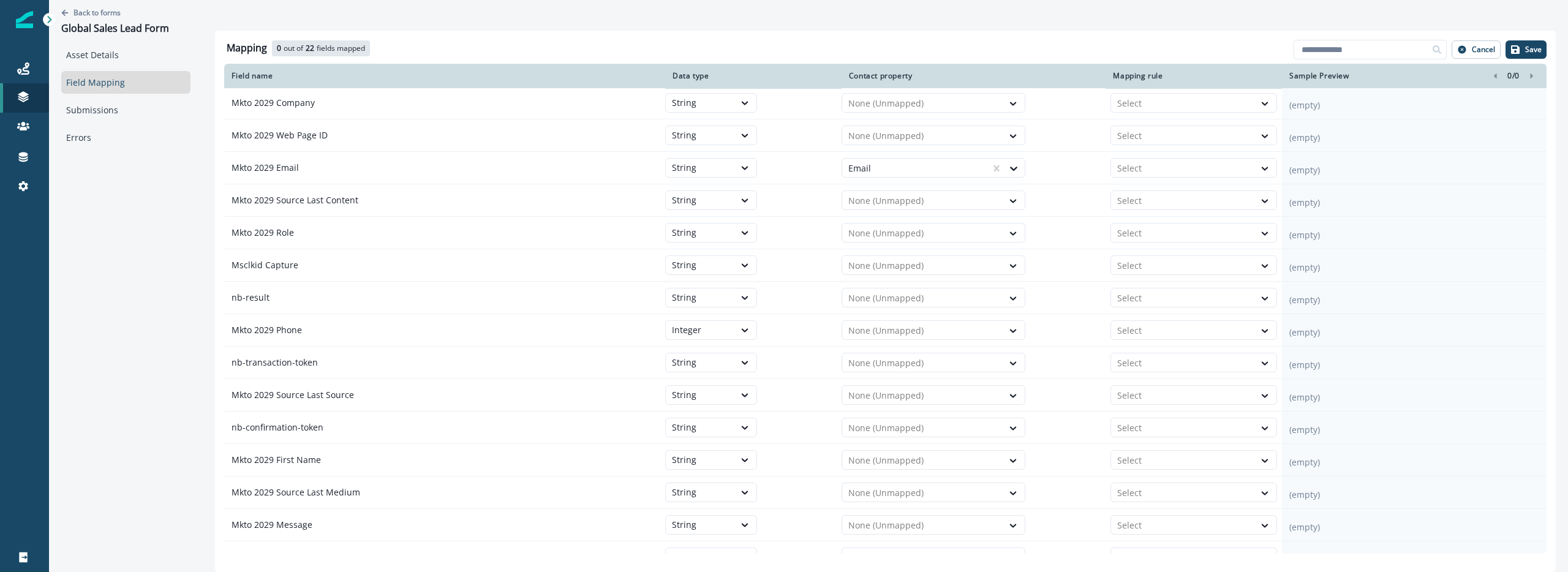
scroll to position [151, 0]
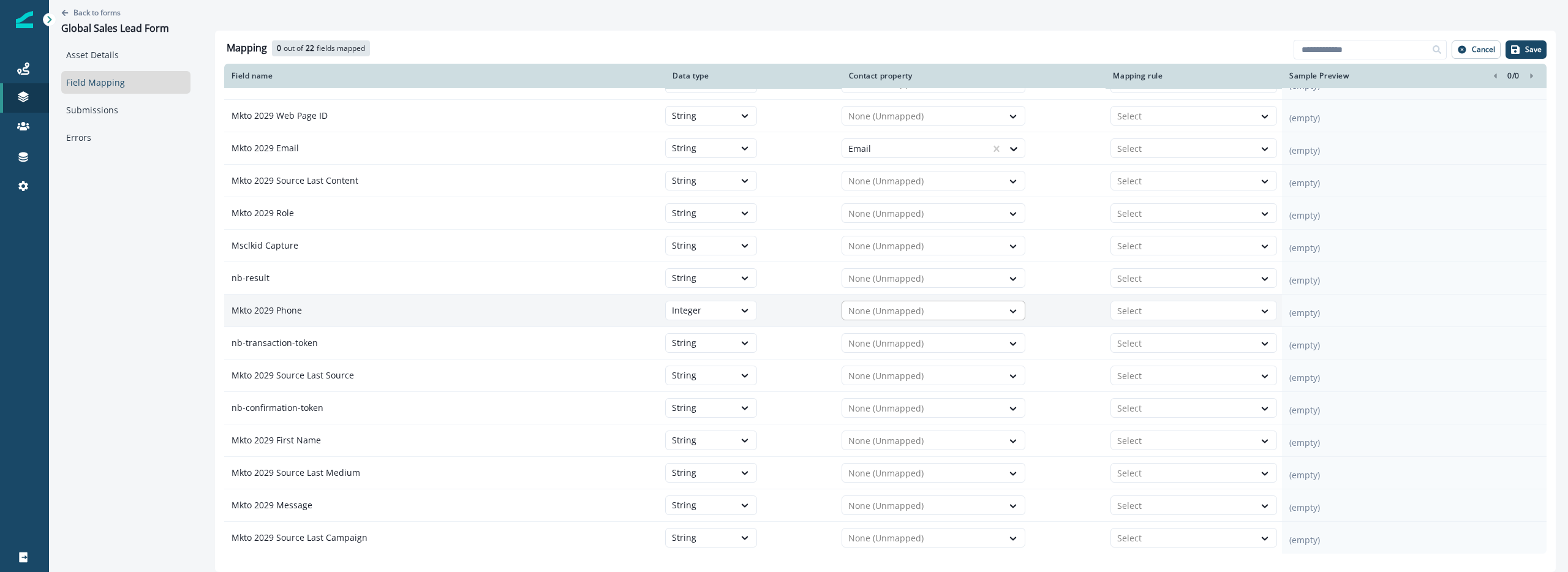
click at [894, 310] on div at bounding box center [923, 311] width 148 height 15
click at [793, 307] on td "Integer" at bounding box center [753, 311] width 176 height 32
click at [705, 311] on div "Integer" at bounding box center [700, 311] width 56 height 12
click at [941, 304] on div at bounding box center [923, 311] width 148 height 15
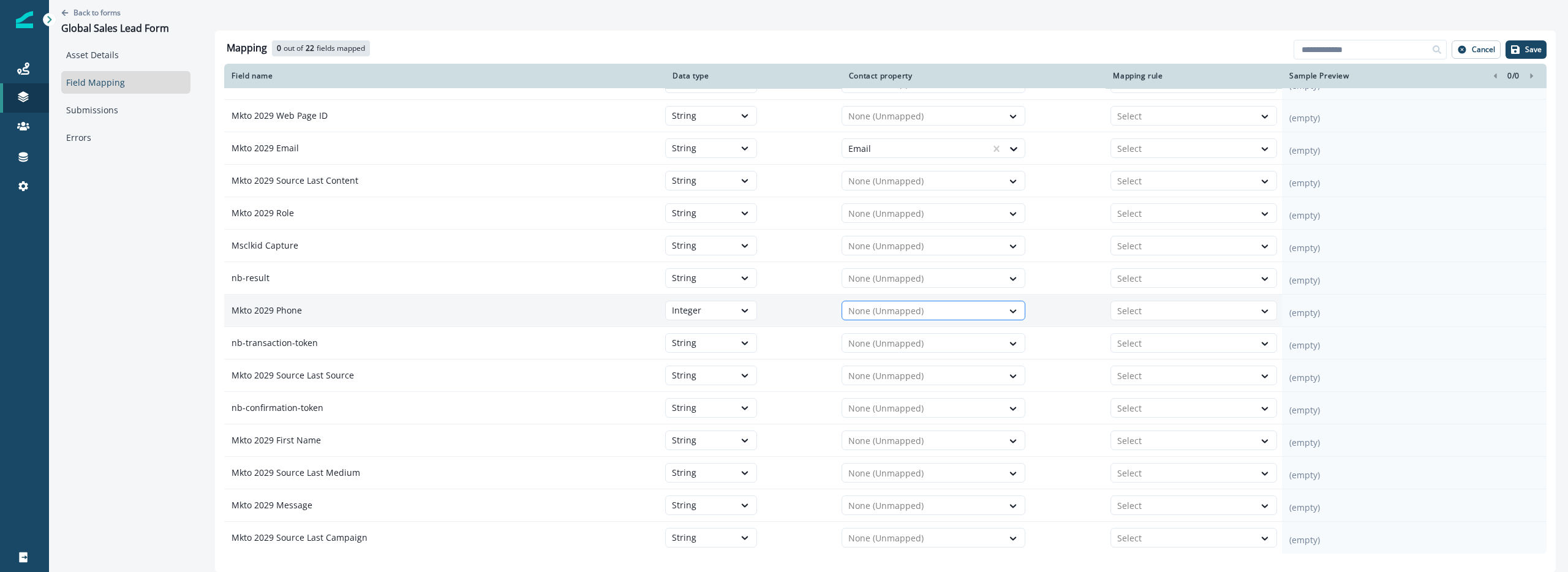
click at [941, 304] on div at bounding box center [923, 311] width 148 height 15
click at [1136, 311] on div at bounding box center [1183, 311] width 131 height 15
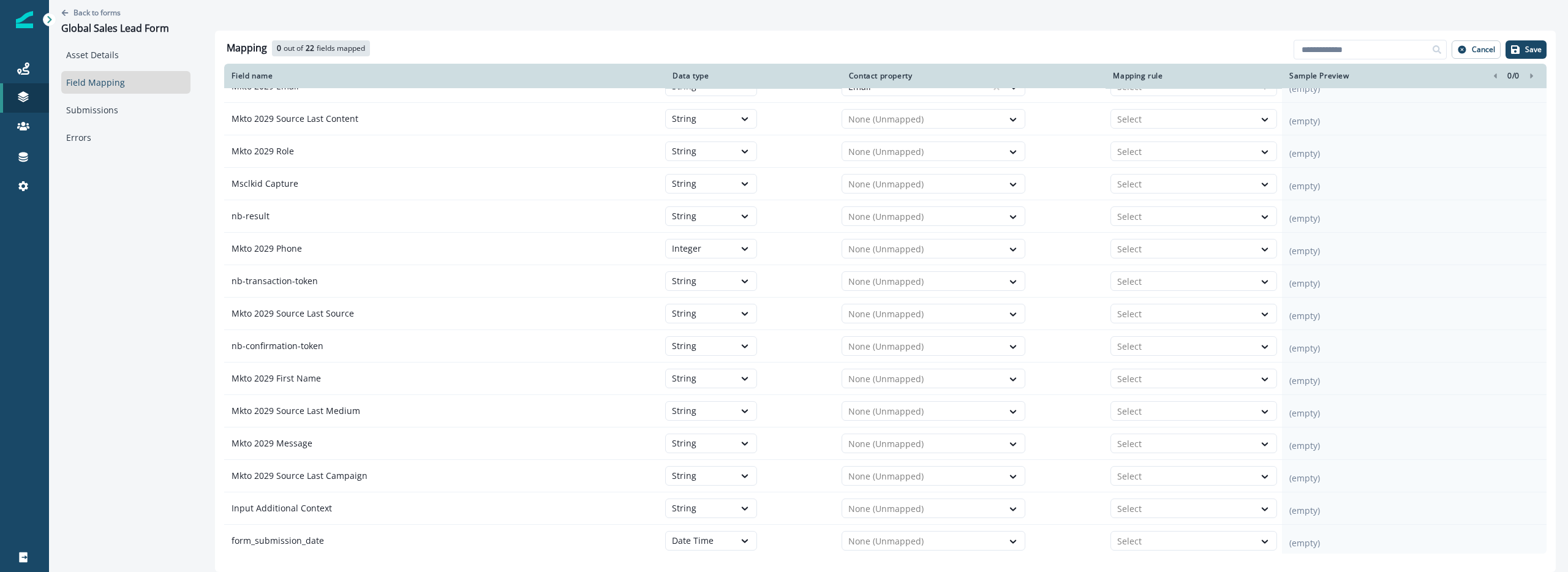
scroll to position [249, 0]
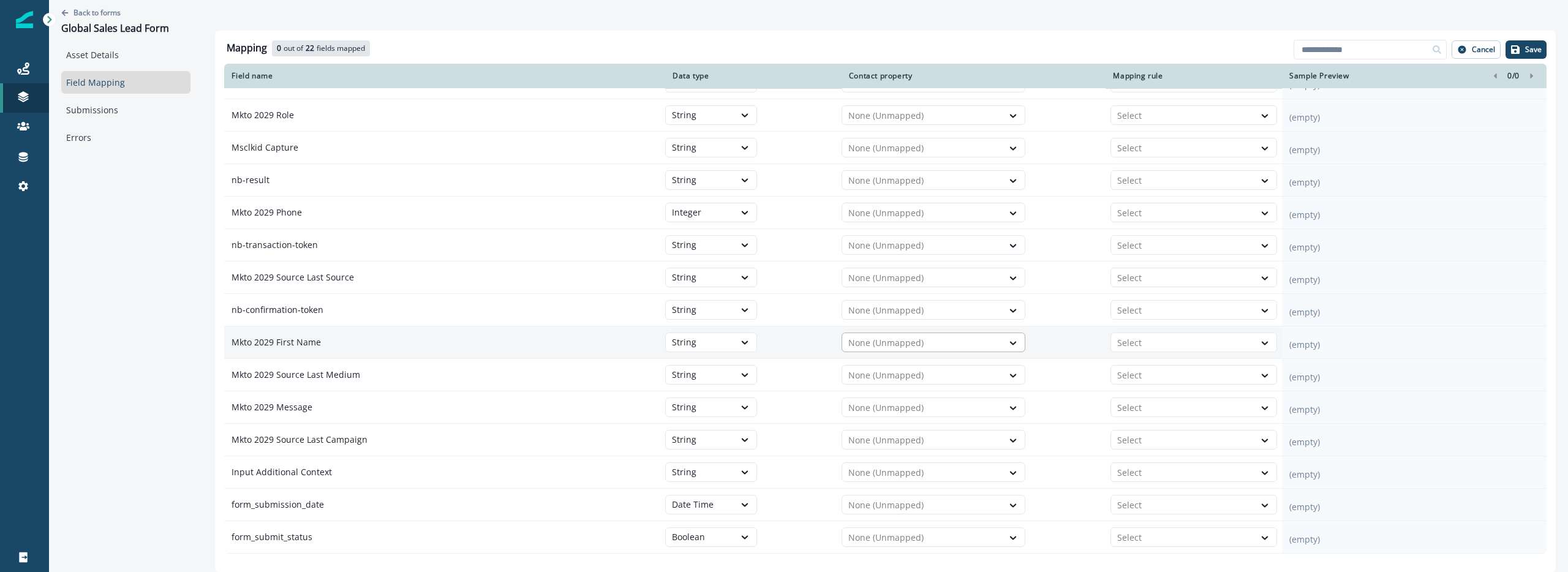
click at [936, 339] on div at bounding box center [923, 343] width 148 height 15
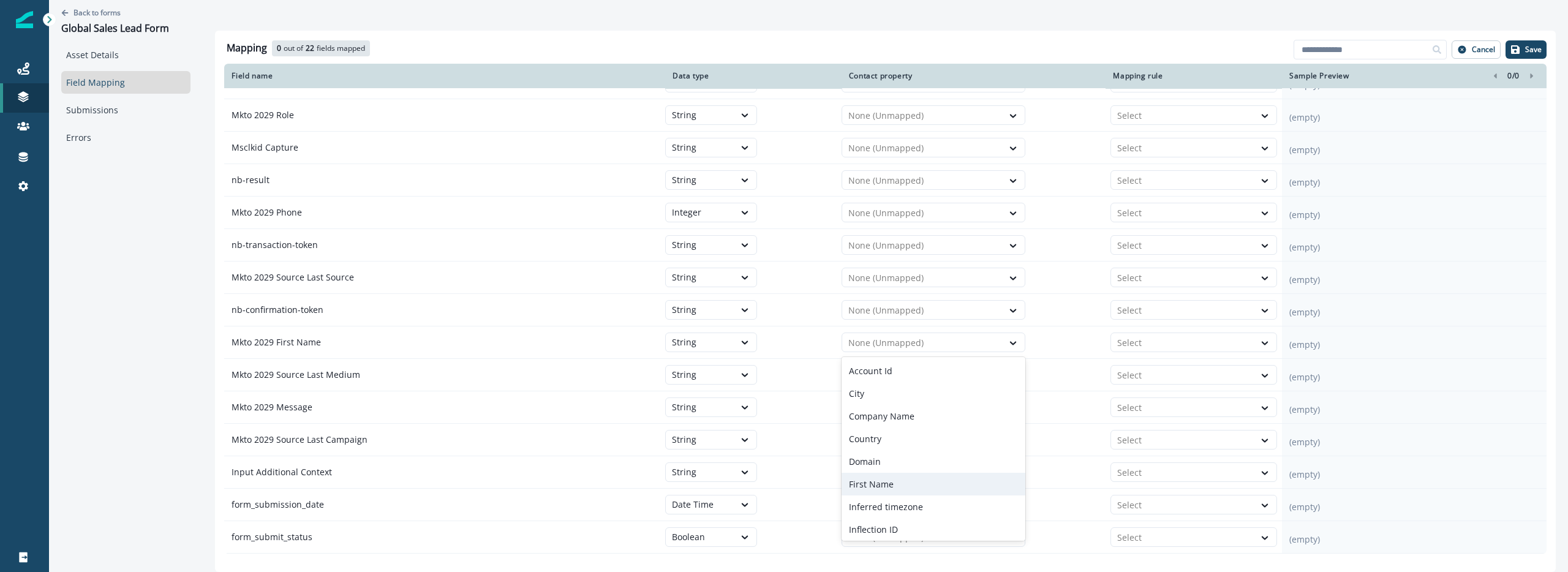
click at [906, 483] on div "First Name" at bounding box center [933, 484] width 184 height 23
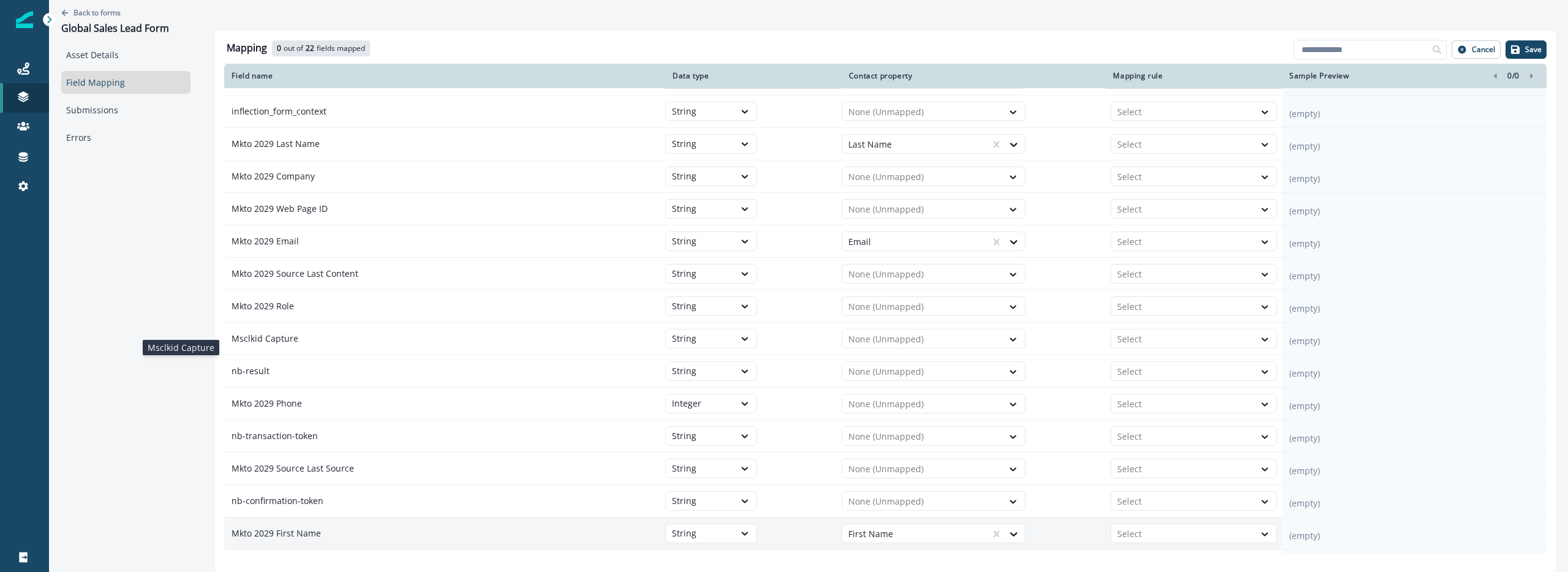
scroll to position [0, 0]
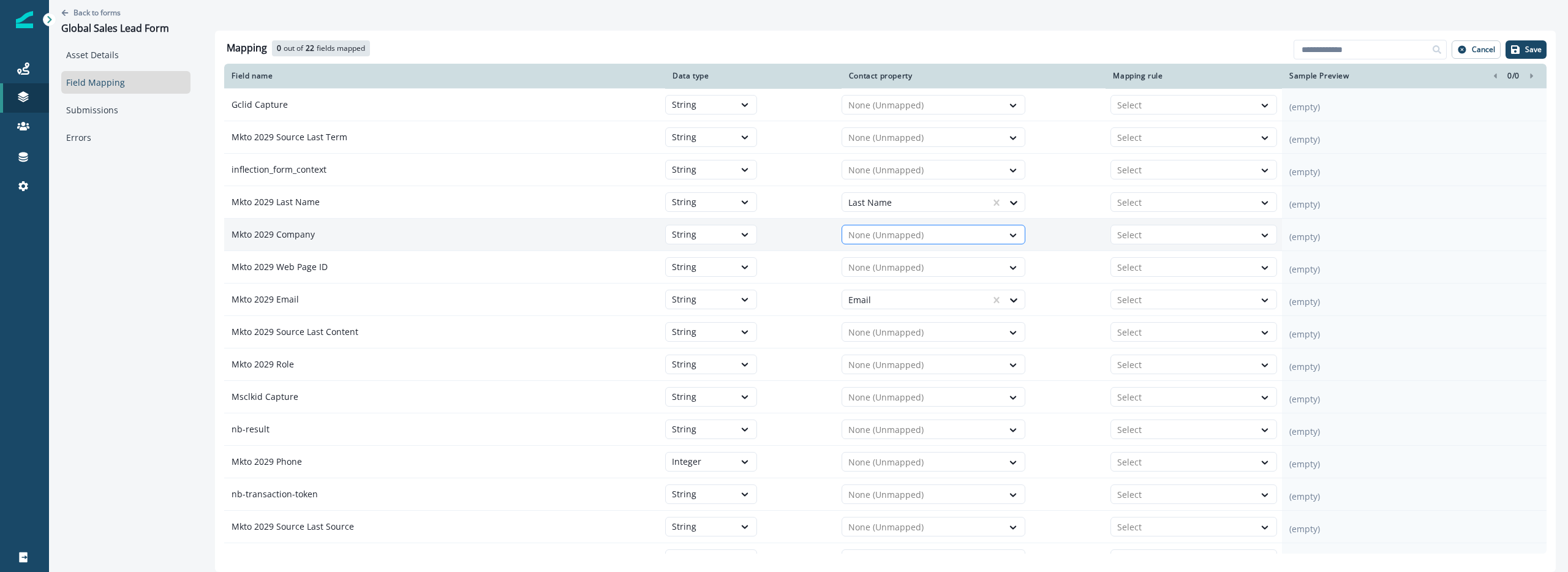
click at [892, 226] on div "None (Unmapped)" at bounding box center [923, 235] width 161 height 19
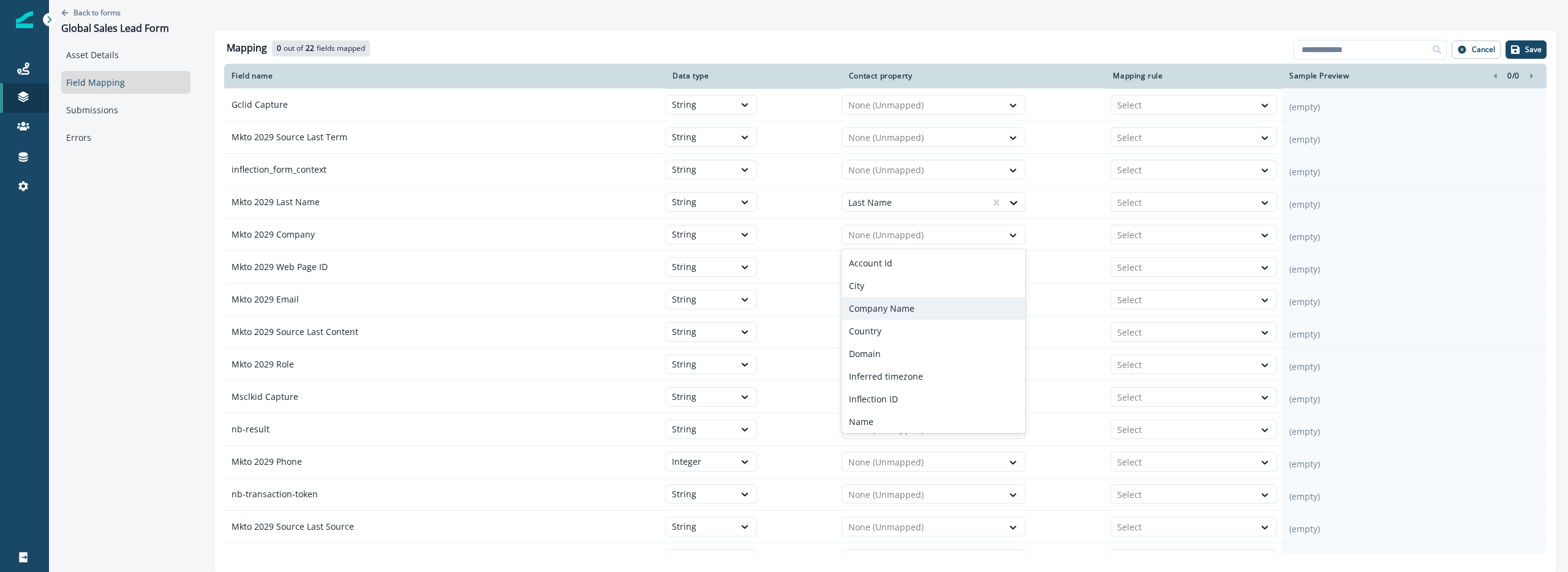
click at [901, 307] on p "Company Name" at bounding box center [881, 308] width 65 height 13
click at [1532, 48] on p "Save" at bounding box center [1533, 49] width 17 height 9
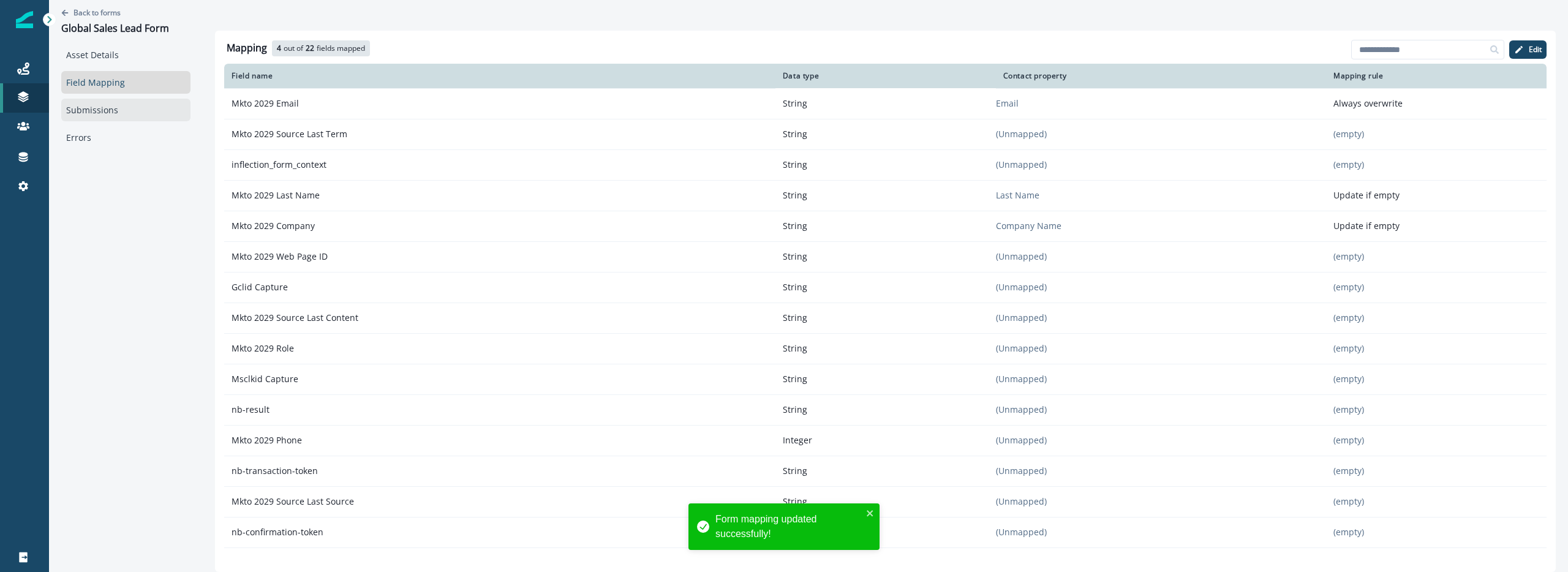
click at [116, 114] on link "Submissions" at bounding box center [126, 110] width 129 height 23
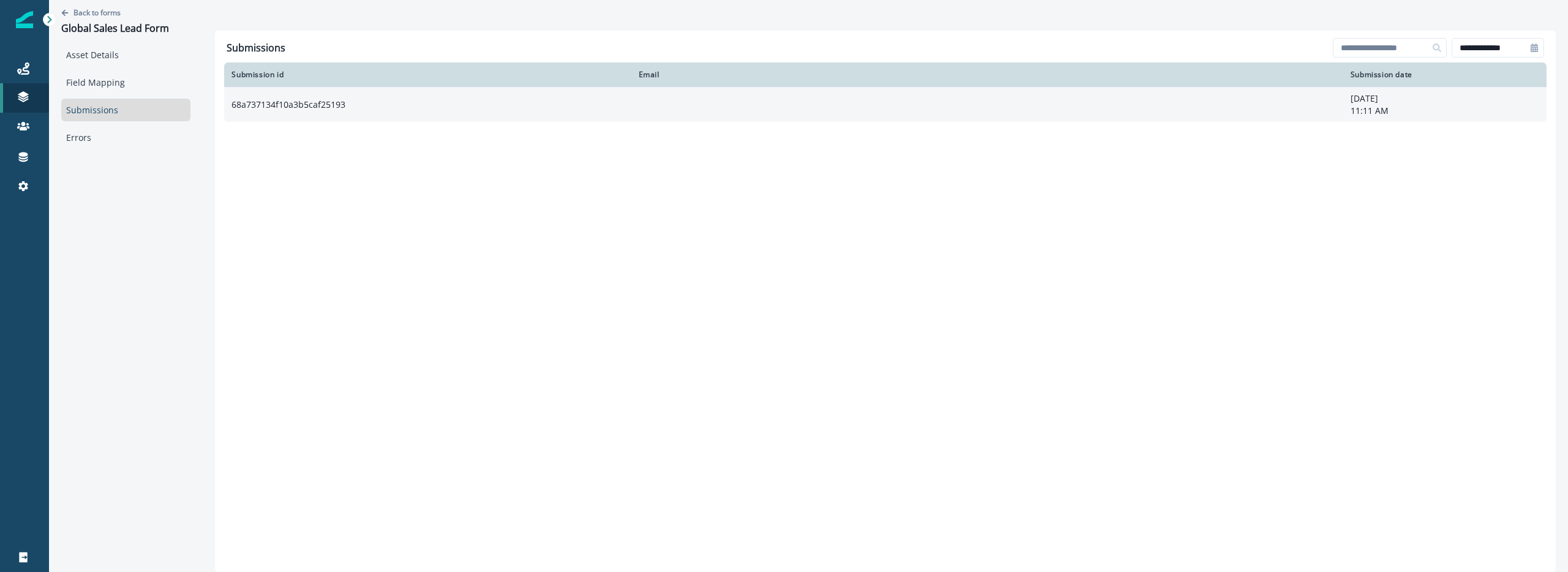
click at [274, 114] on td "68a737134f10a3b5caf25193" at bounding box center [427, 104] width 407 height 35
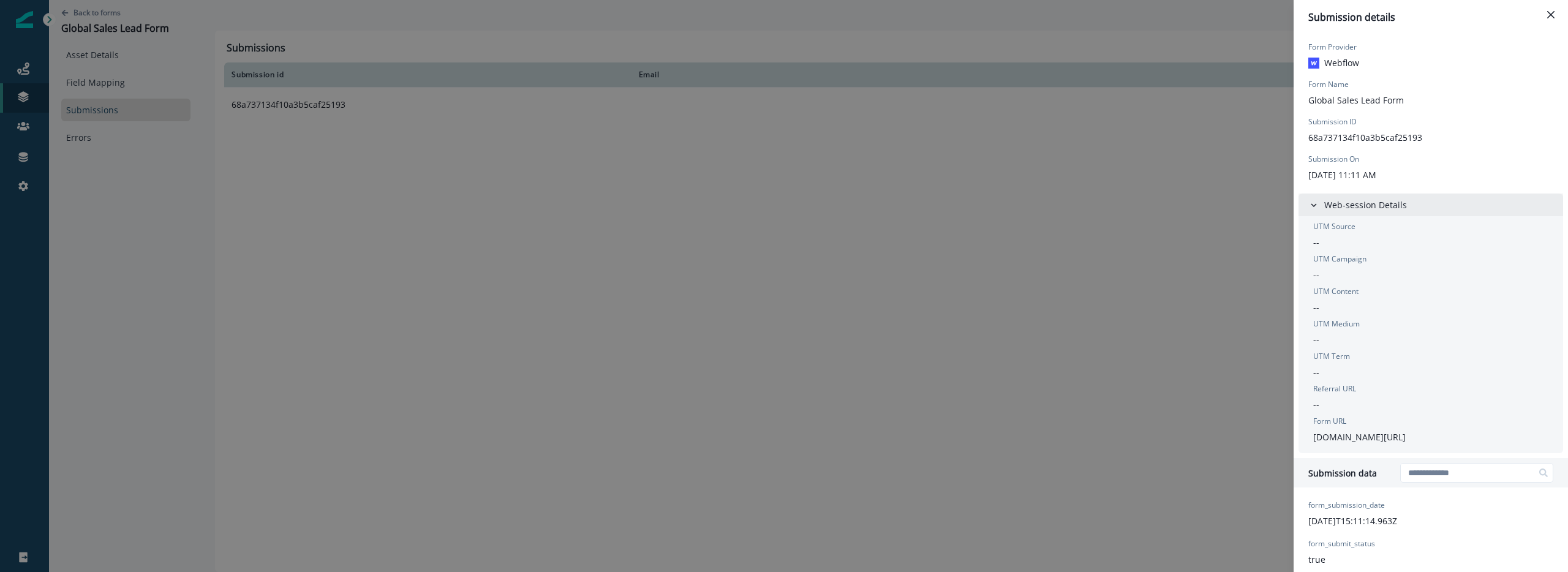
click at [1372, 210] on p "Web-session Details" at bounding box center [1366, 204] width 83 height 13
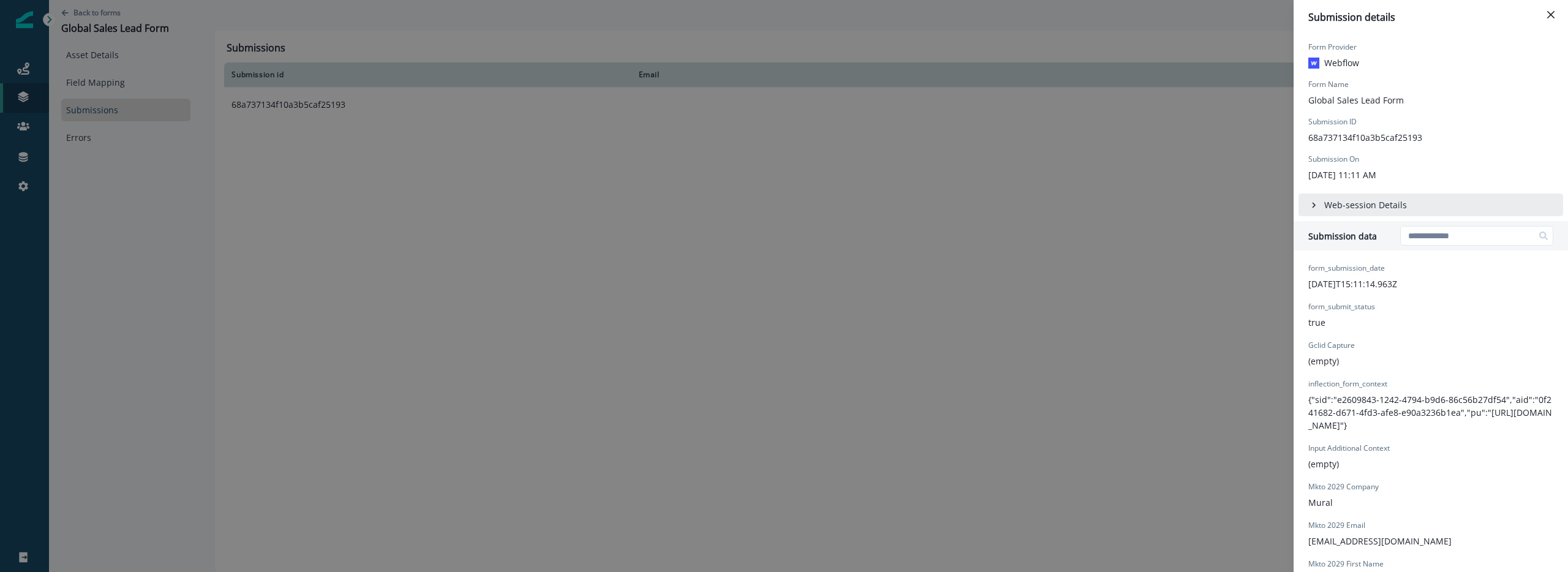
click at [1329, 208] on p "Web-session Details" at bounding box center [1366, 204] width 83 height 13
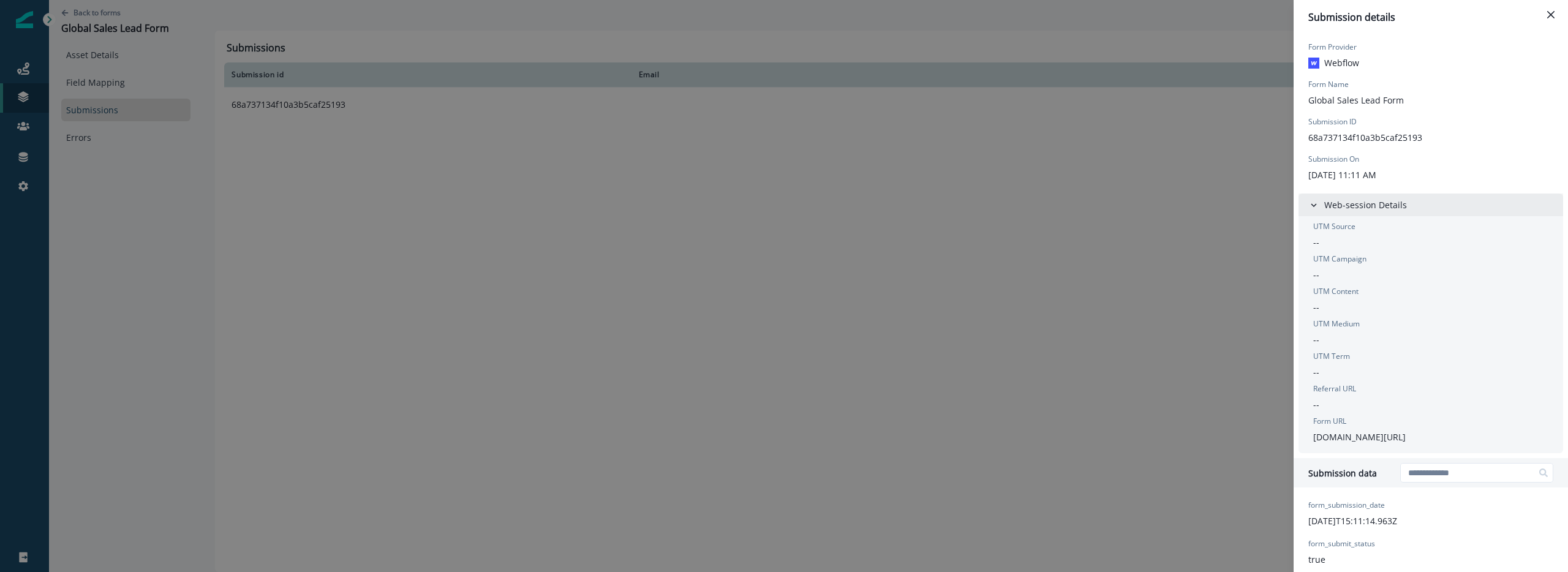
click at [1329, 208] on p "Web-session Details" at bounding box center [1366, 204] width 83 height 13
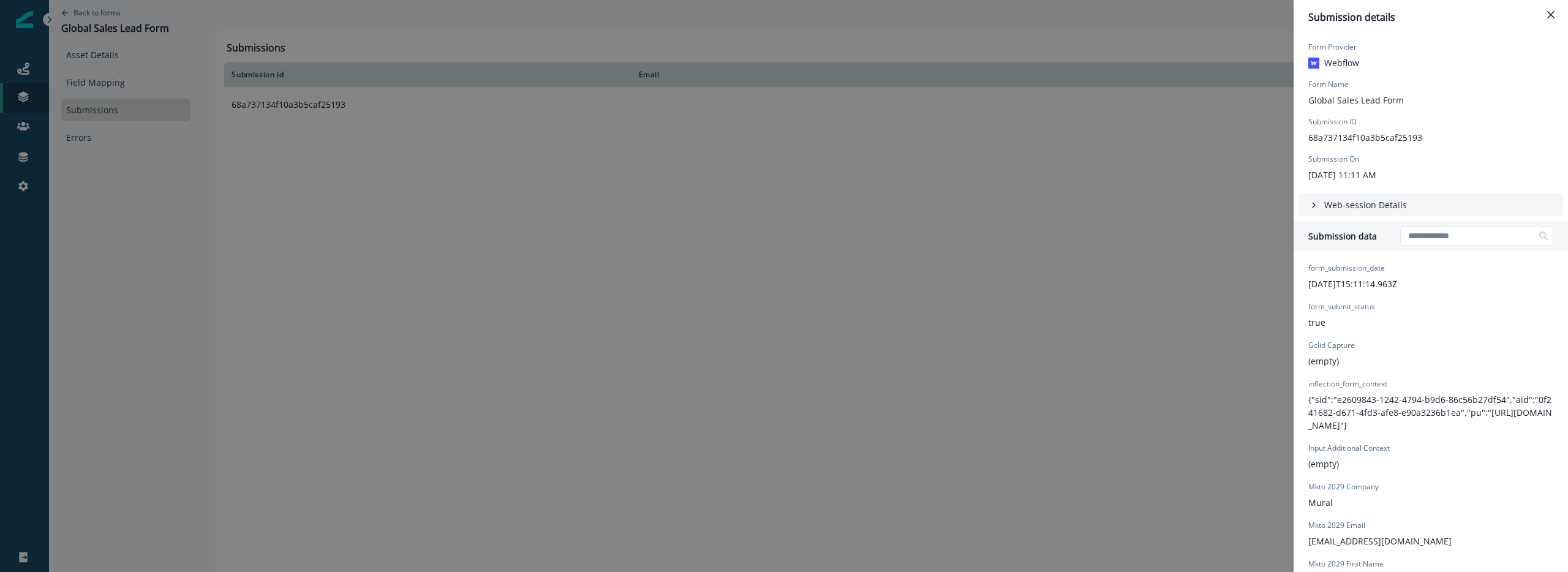
click at [1120, 279] on div "Submission details Form Provider Webflow Form Name Global Sales Lead Form Submi…" at bounding box center [784, 286] width 1568 height 572
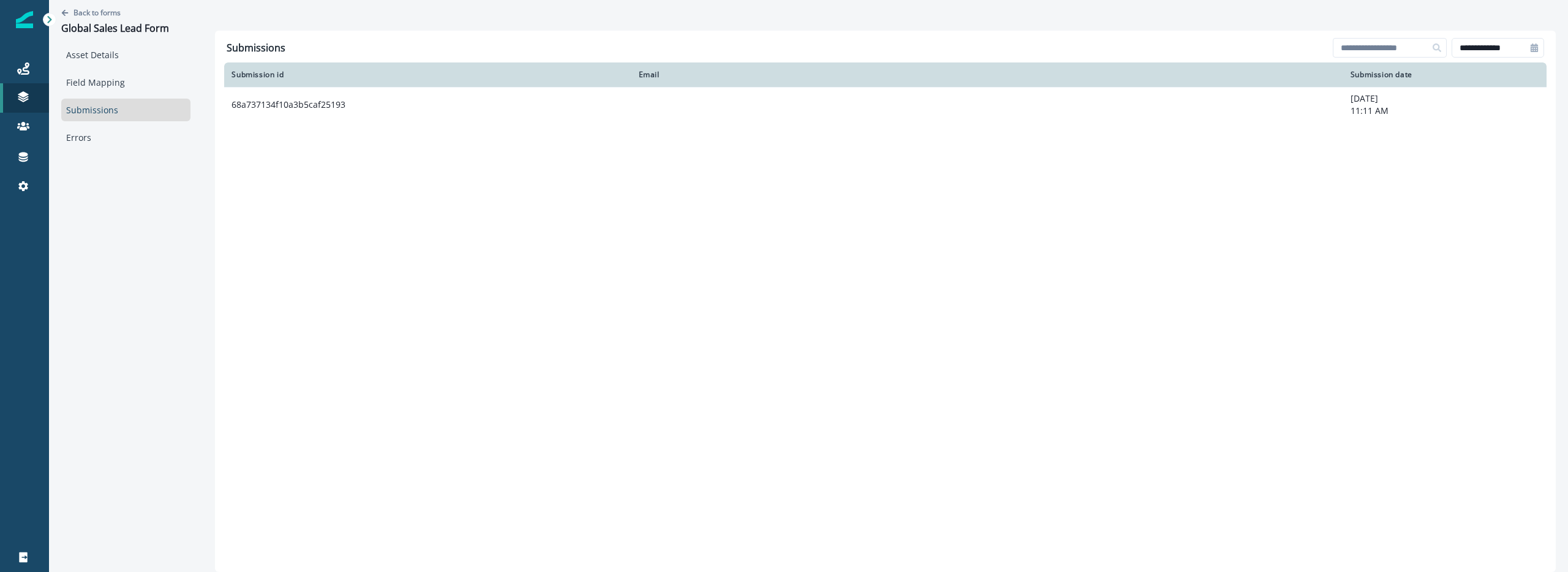
click at [489, 259] on div "**********" at bounding box center [886, 301] width 1341 height 541
click at [91, 96] on div "Asset Details Field Mapping Submissions Errors" at bounding box center [126, 96] width 129 height 106
click at [91, 87] on link "Field Mapping" at bounding box center [126, 83] width 129 height 23
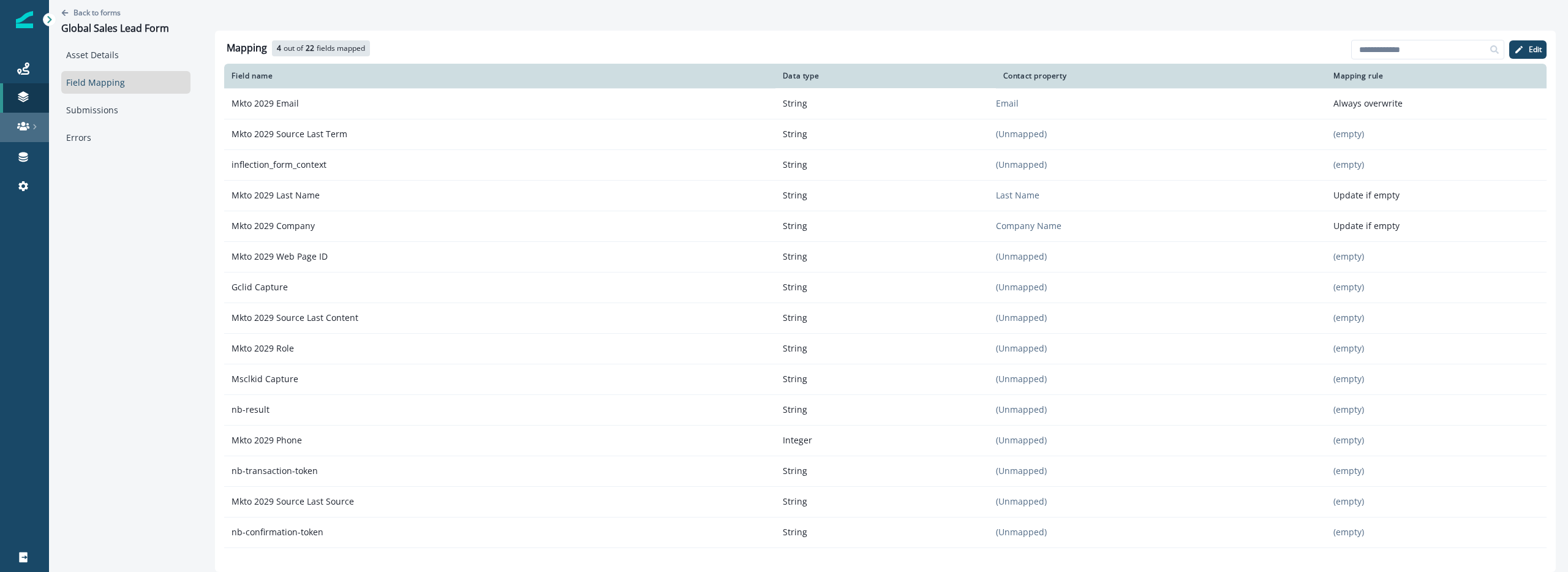
click at [40, 117] on link at bounding box center [24, 128] width 49 height 30
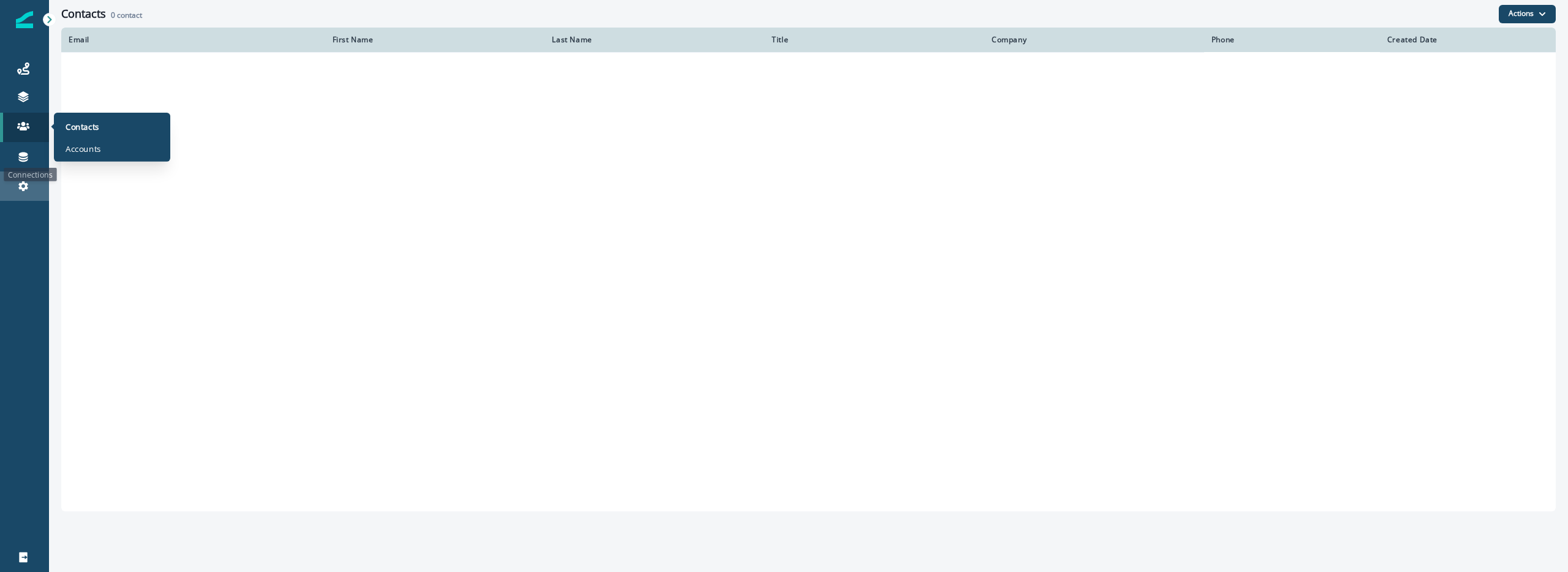
click at [24, 177] on link "Settings" at bounding box center [24, 186] width 49 height 30
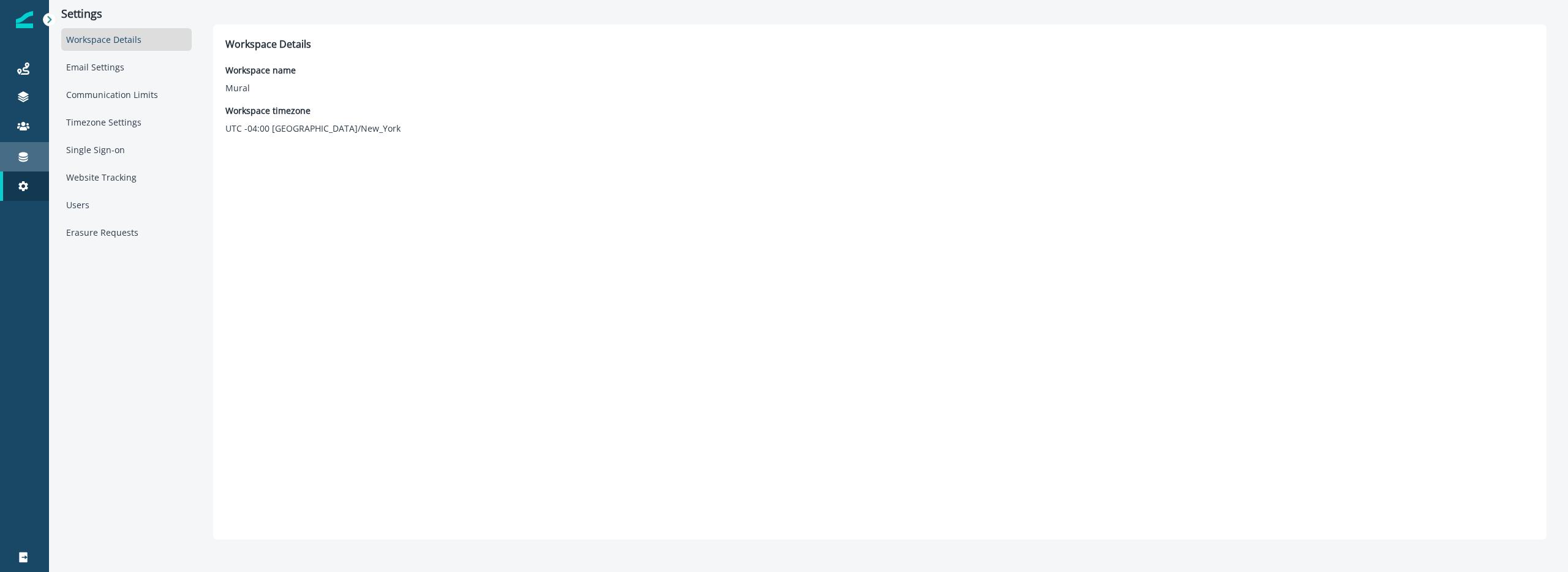
click at [22, 159] on icon at bounding box center [24, 157] width 9 height 10
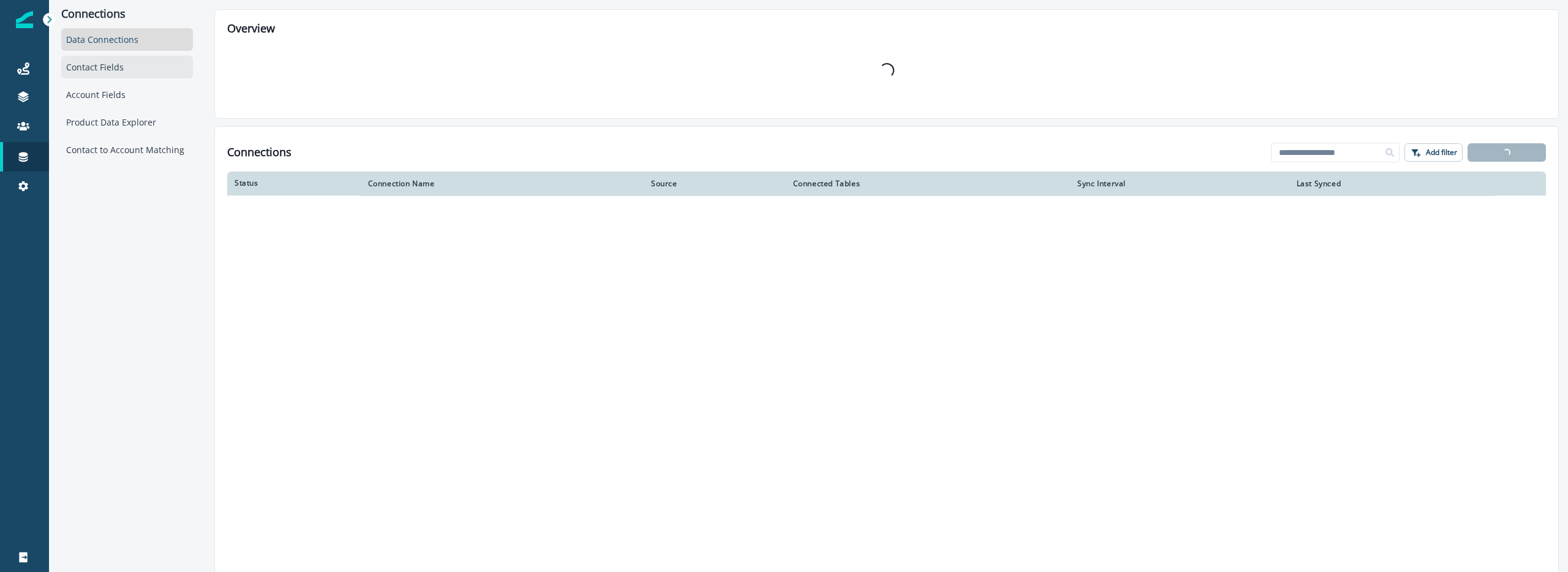
click at [147, 63] on div "Contact Fields" at bounding box center [127, 67] width 132 height 23
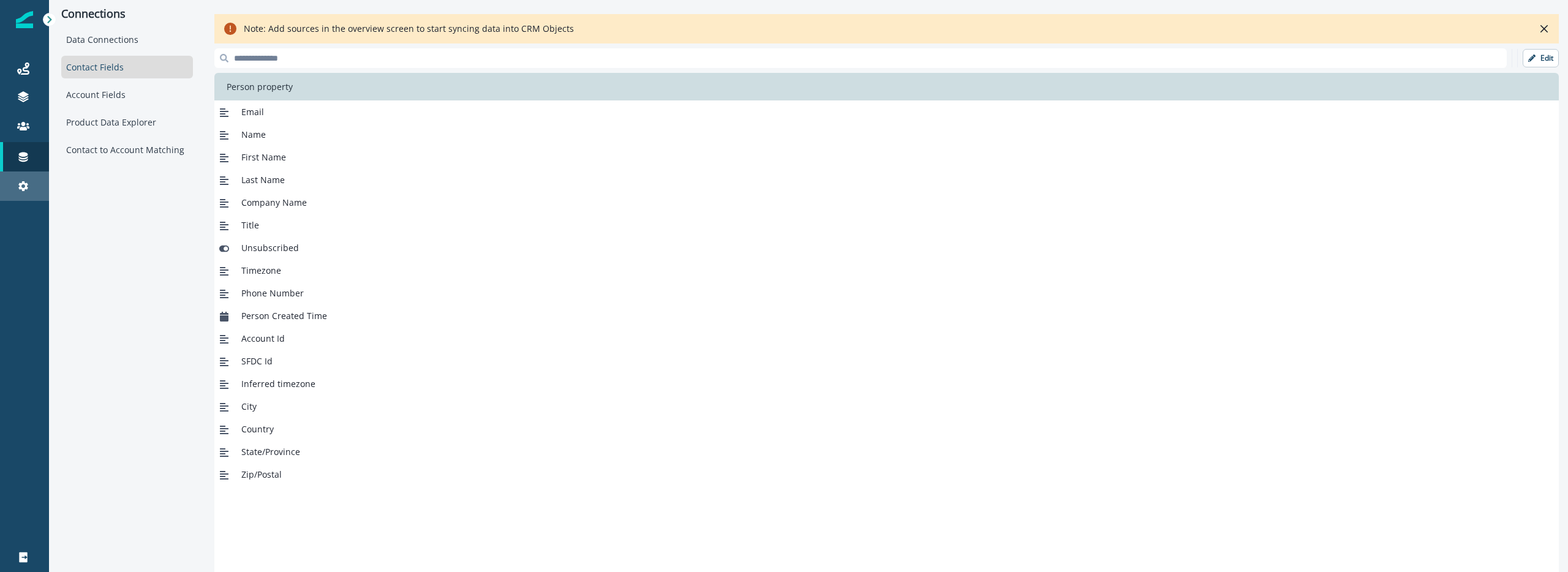
click at [21, 188] on icon at bounding box center [23, 186] width 10 height 10
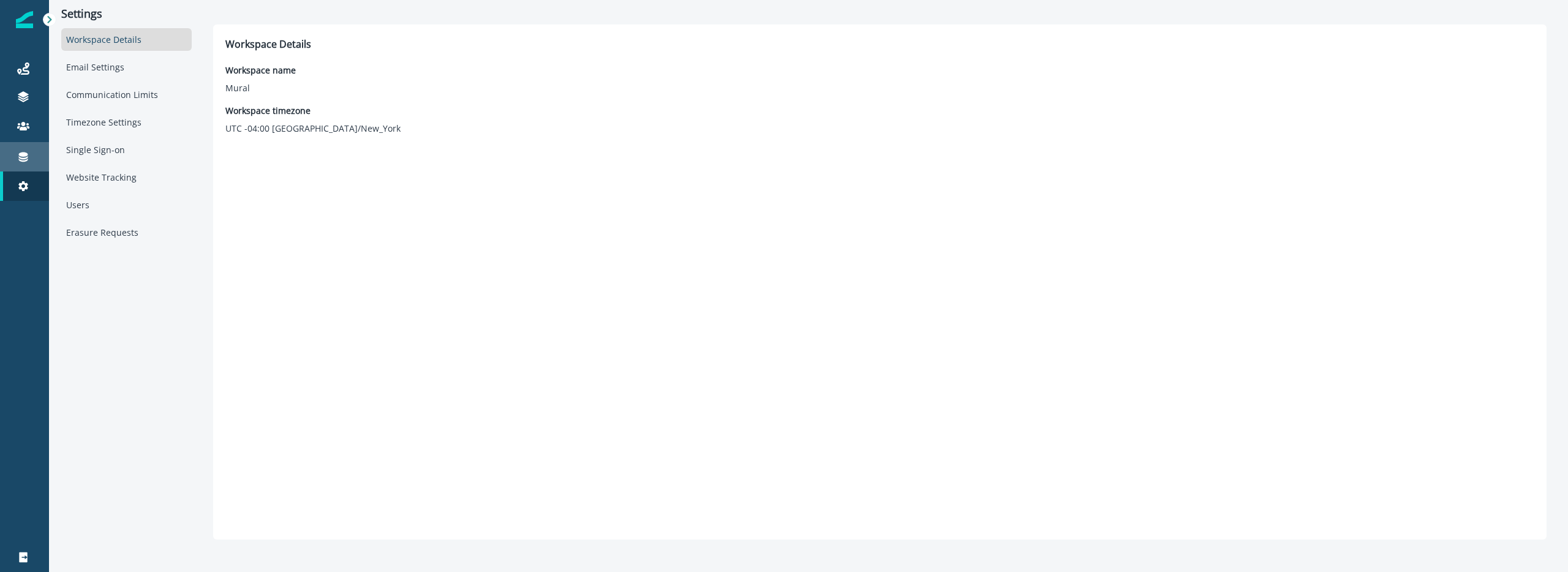
click at [31, 165] on link "Connections" at bounding box center [24, 157] width 49 height 30
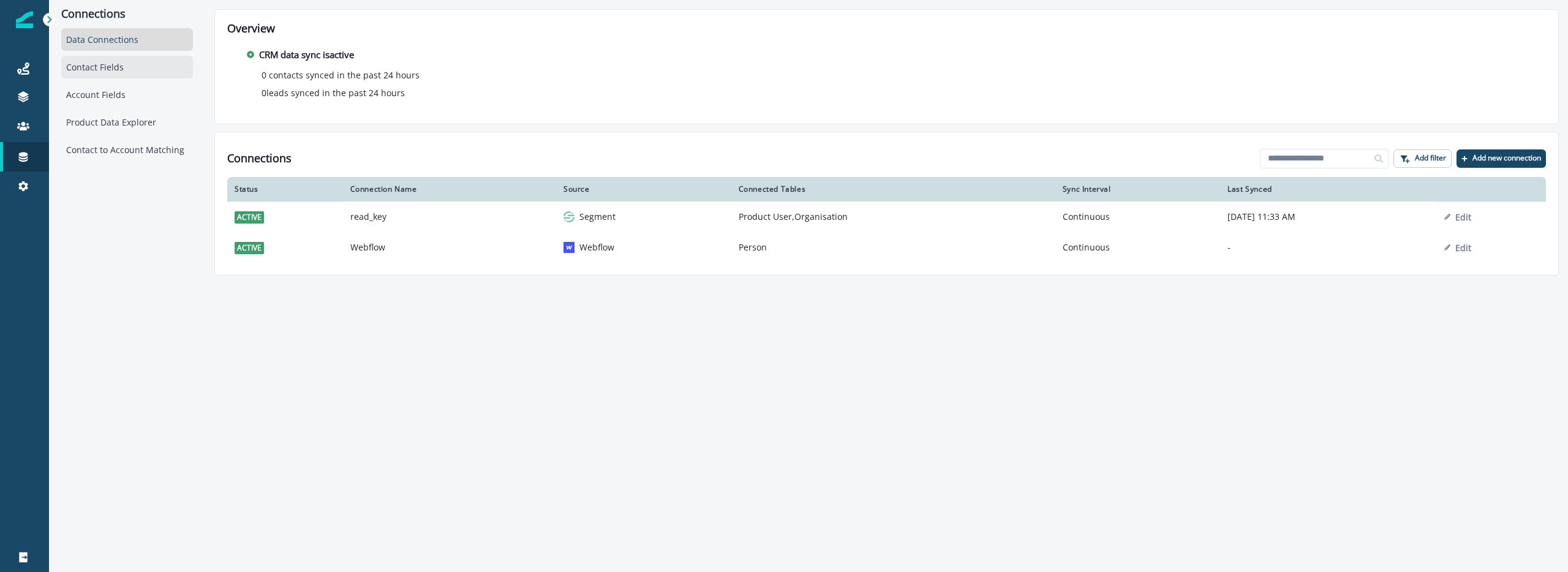
click at [108, 69] on div "Contact Fields" at bounding box center [127, 67] width 132 height 23
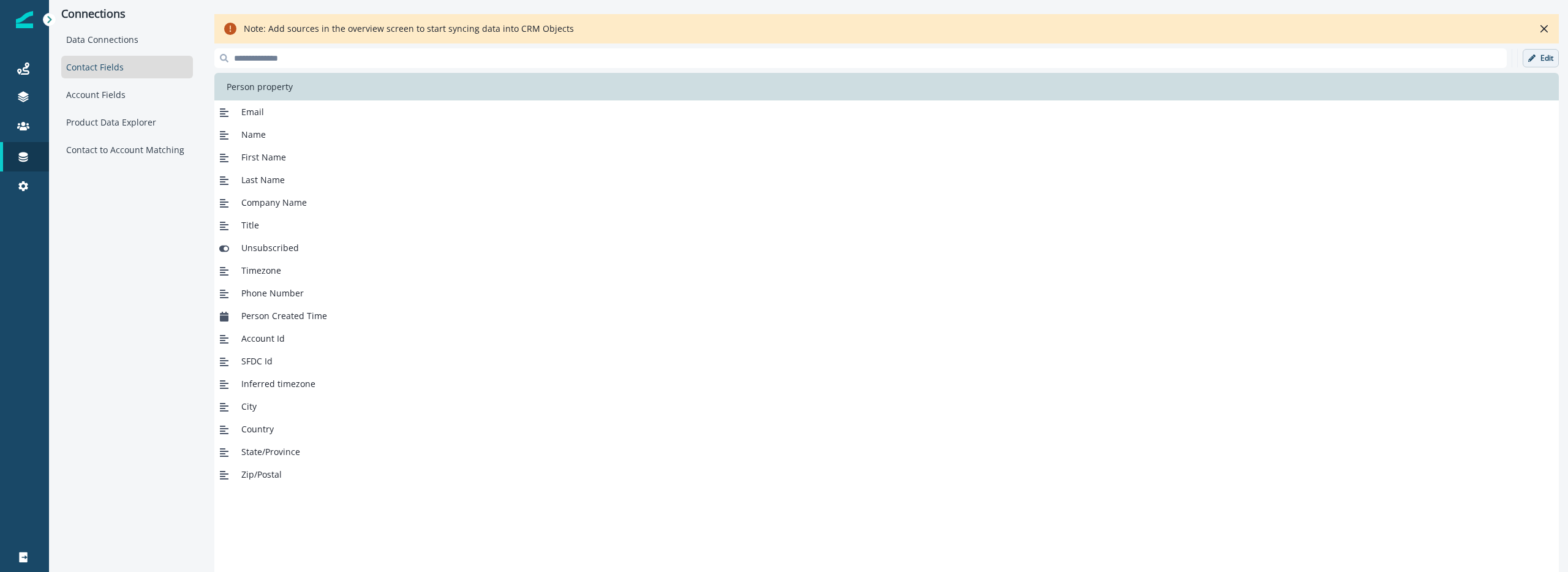
click at [1544, 57] on p "Edit" at bounding box center [1546, 58] width 13 height 9
click at [1429, 60] on p "Add new field" at bounding box center [1448, 58] width 56 height 10
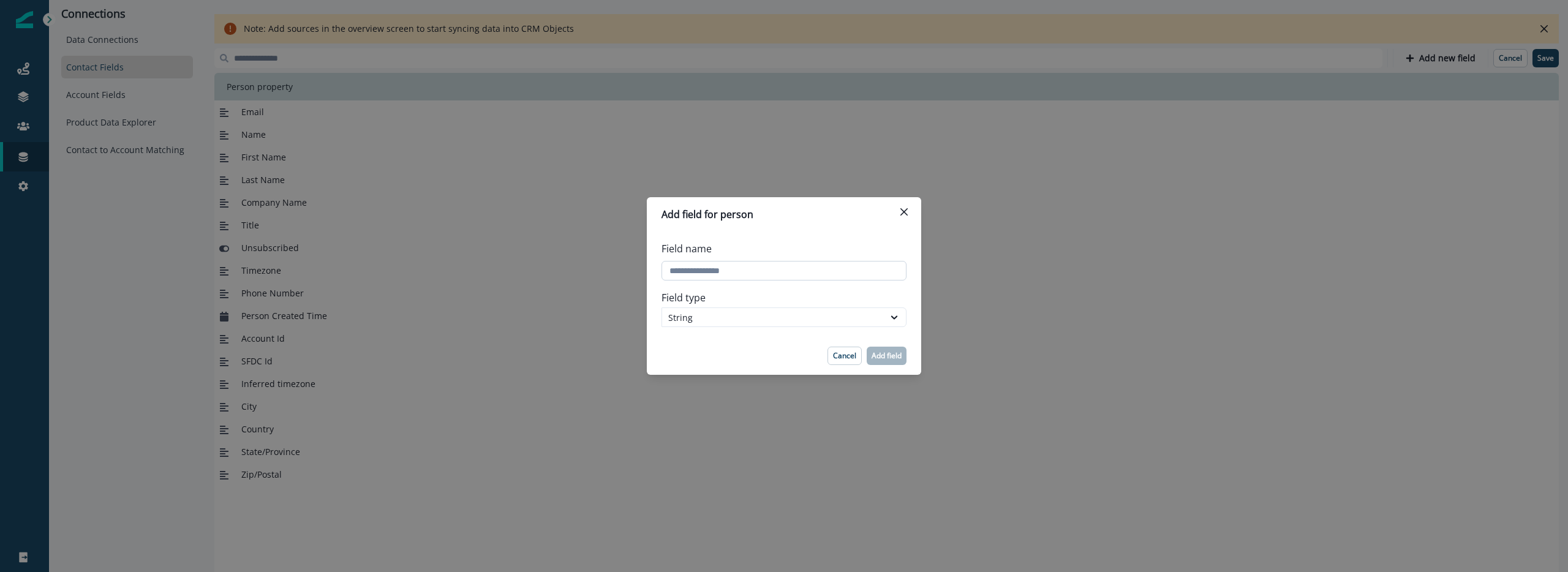
click at [719, 274] on input "Field name" at bounding box center [784, 270] width 245 height 19
click at [700, 267] on input "Field name" at bounding box center [784, 270] width 245 height 19
type input "*****"
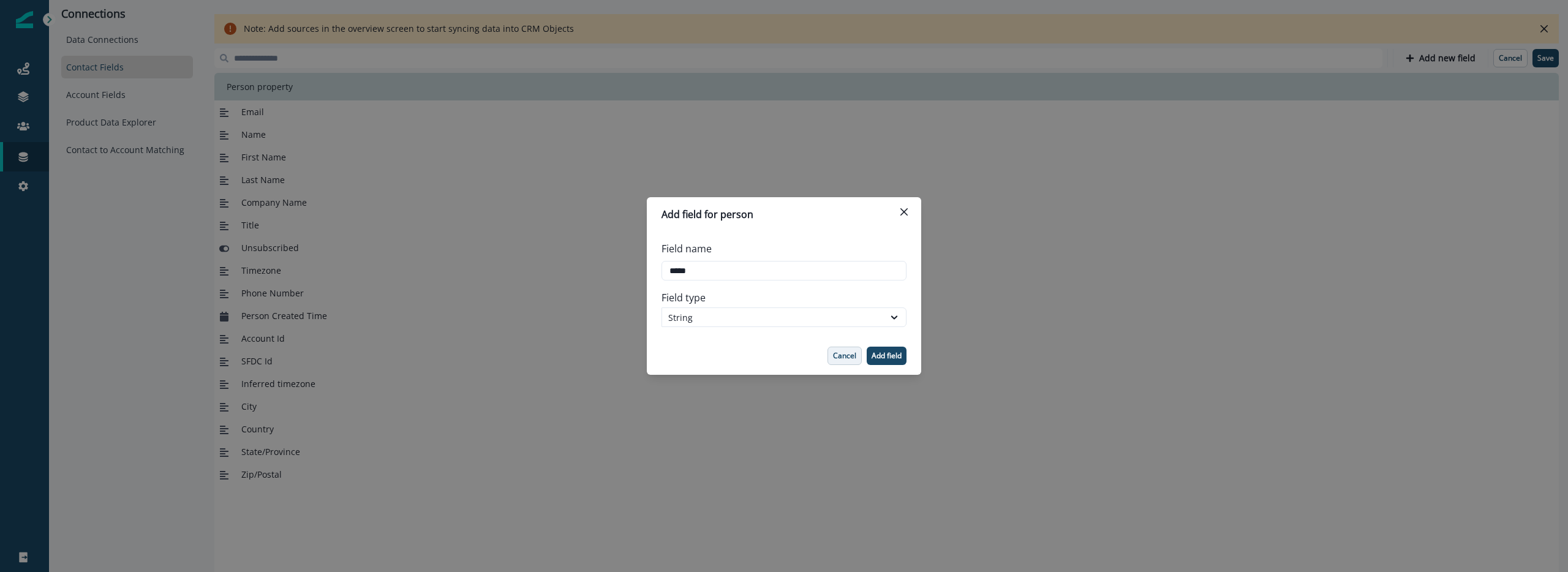
click at [851, 352] on p "Cancel" at bounding box center [845, 356] width 24 height 9
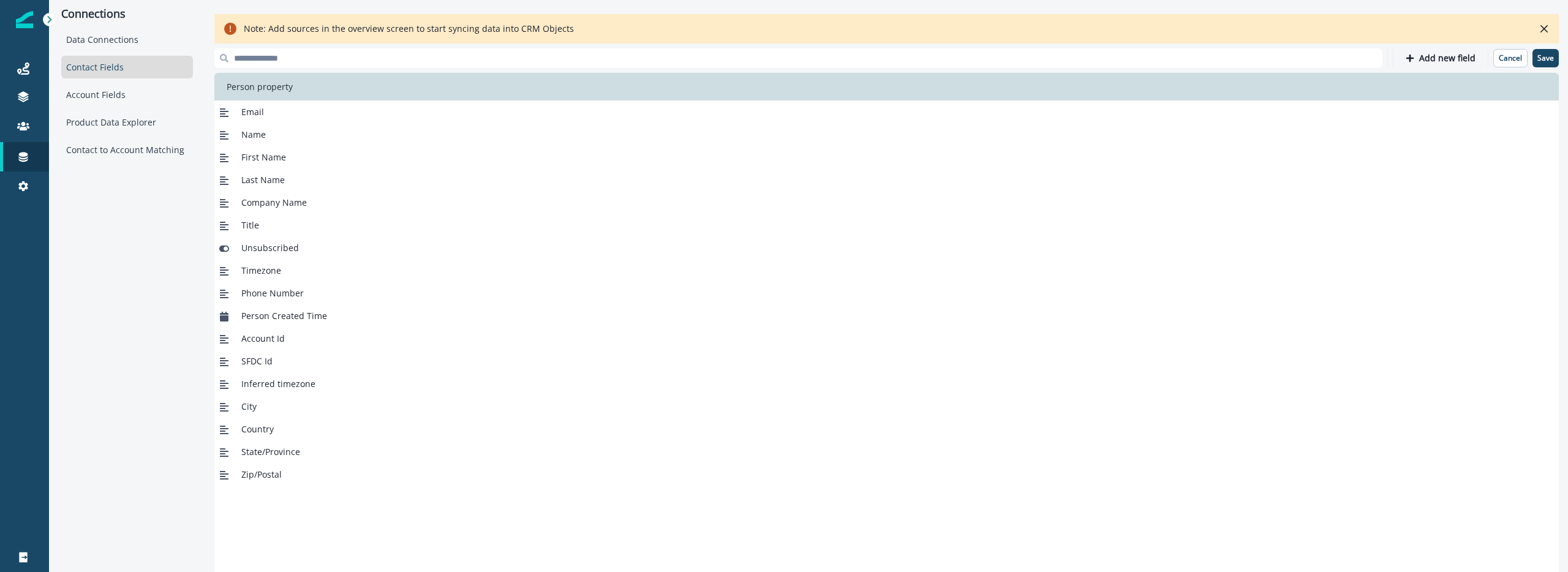
click at [113, 81] on div "Data Connections Contact Fields Account Fields Product Data Explorer Contact to…" at bounding box center [127, 95] width 132 height 133
click at [113, 97] on div "Account Fields" at bounding box center [127, 95] width 132 height 23
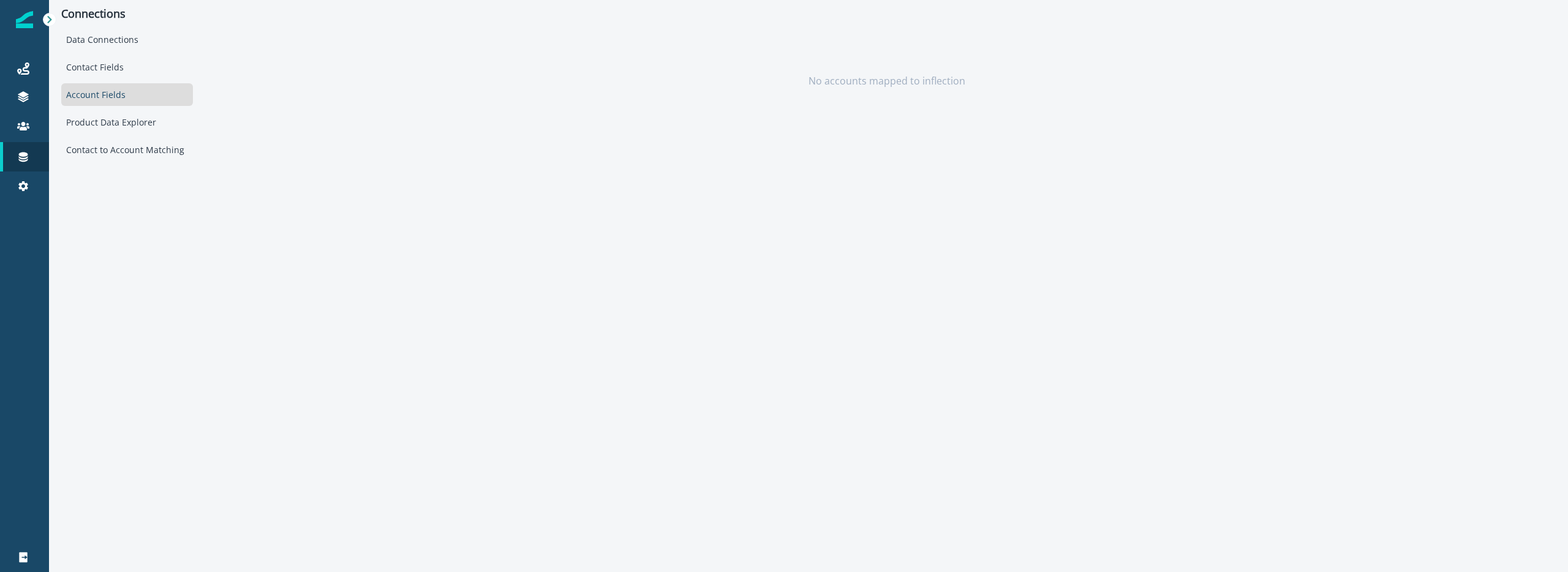
click at [114, 53] on div "Data Connections Contact Fields Account Fields Product Data Explorer Contact to…" at bounding box center [127, 95] width 132 height 133
click at [114, 49] on div "Data Connections" at bounding box center [127, 40] width 132 height 23
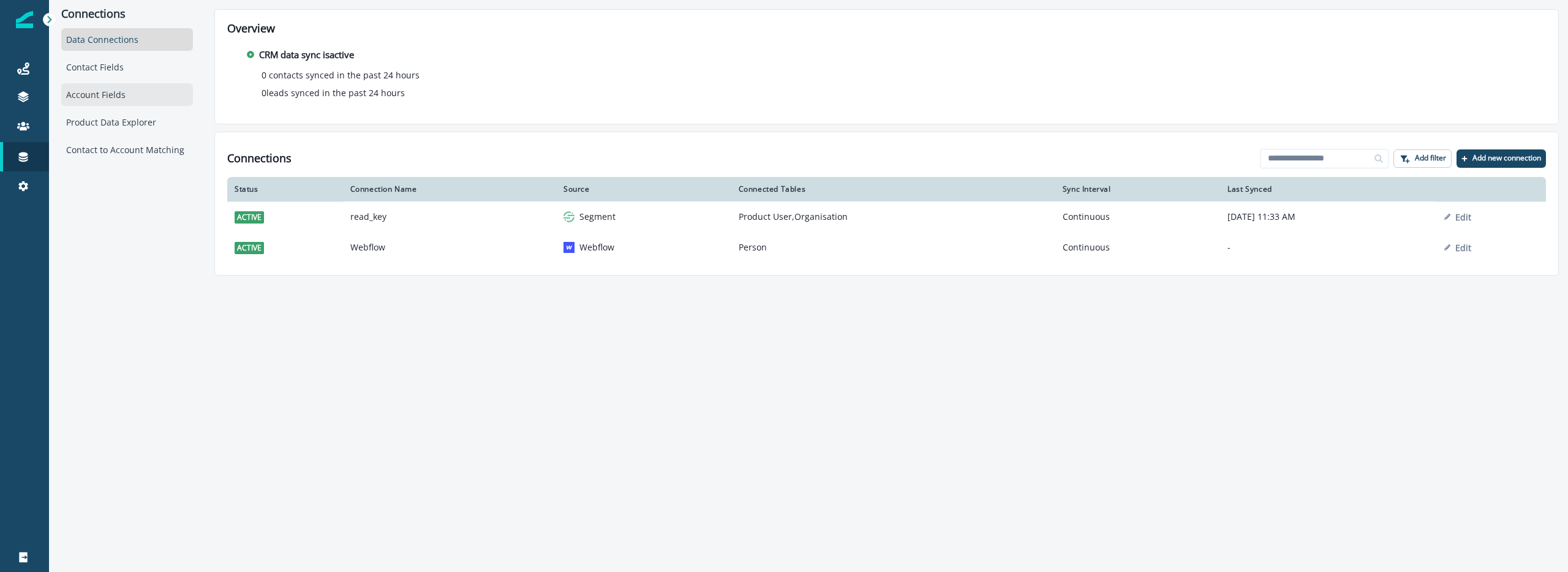
click at [116, 101] on div "Account Fields" at bounding box center [127, 95] width 132 height 23
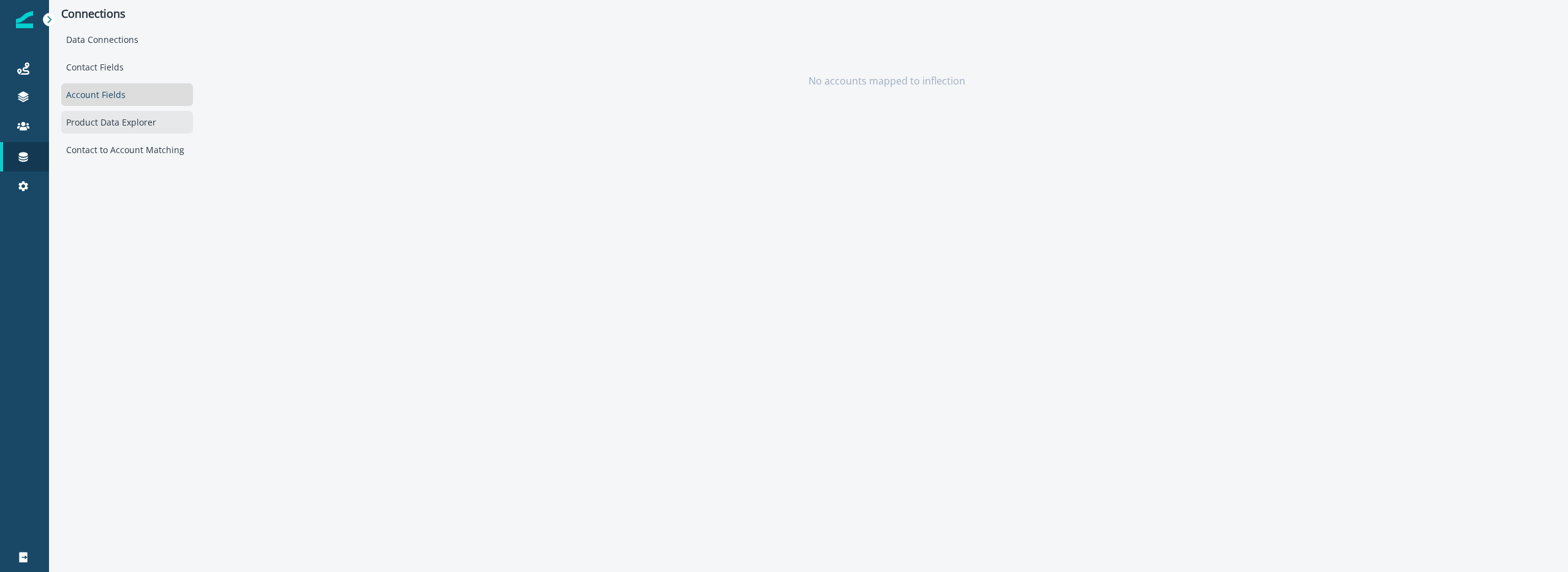
click at [114, 117] on div "Product Data Explorer" at bounding box center [127, 122] width 132 height 23
